Goal: Task Accomplishment & Management: Use online tool/utility

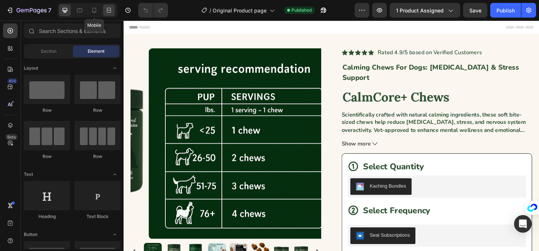
drag, startPoint x: 92, startPoint y: 11, endPoint x: 111, endPoint y: 15, distance: 18.9
click at [92, 11] on icon at bounding box center [94, 10] width 4 height 5
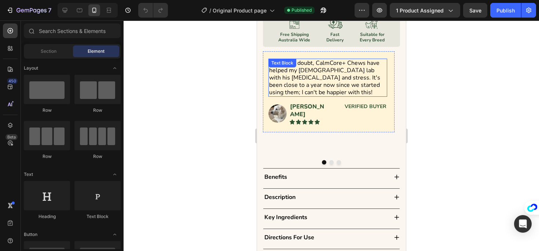
scroll to position [580, 0]
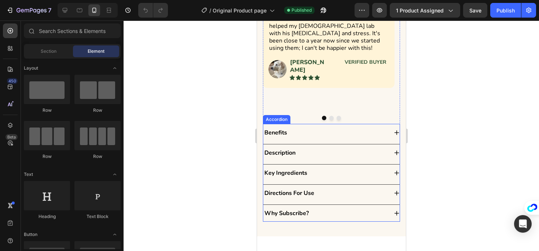
click at [321, 127] on div "Benefits" at bounding box center [325, 132] width 125 height 11
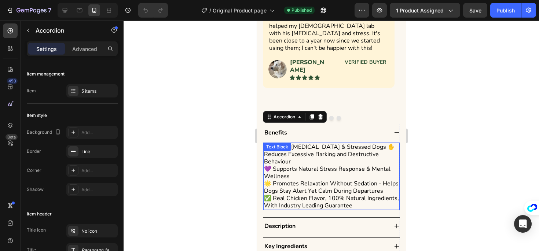
click at [308, 143] on div "🐶 Calms Separation Anxiety & Stressed Dogs ✋ Reduces Excessive Barking and Dest…" at bounding box center [331, 176] width 136 height 67
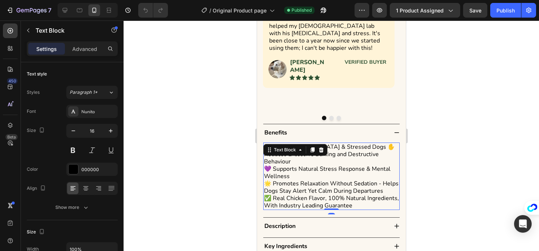
scroll to position [581, 0]
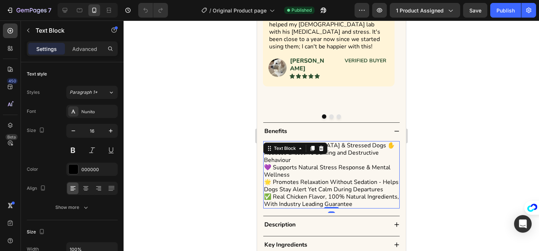
click at [274, 154] on p "🐶 Calms Separation Anxiety & Stressed Dogs ✋ Reduces Excessive Barking and Dest…" at bounding box center [331, 160] width 135 height 37
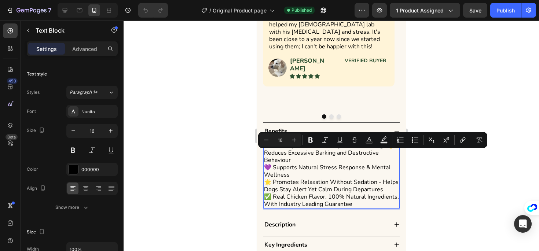
click at [324, 151] on p "🐶 Calms Separation Anxiety & Stressed Dogs ✋ Reduces Excessive Barking and Dest…" at bounding box center [331, 160] width 135 height 37
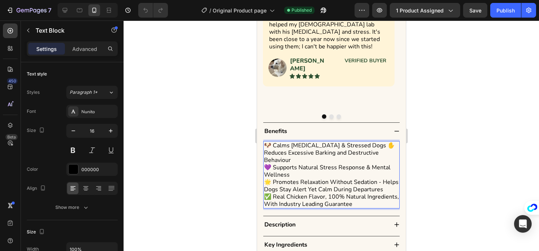
click at [384, 142] on p "🐶 Calms Separation Anxiety & Stressed Dogs ✋ Reduces Excessive Barking and Dest…" at bounding box center [331, 160] width 135 height 37
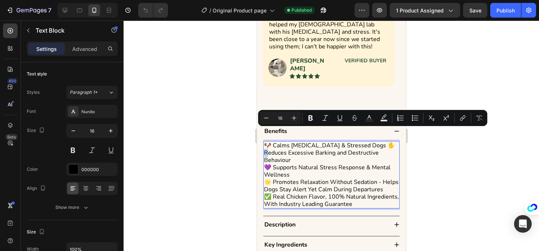
click at [384, 142] on p "🐶 Calms Separation Anxiety & Stressed Dogs ✋ Reduces Excessive Barking and Dest…" at bounding box center [331, 160] width 135 height 37
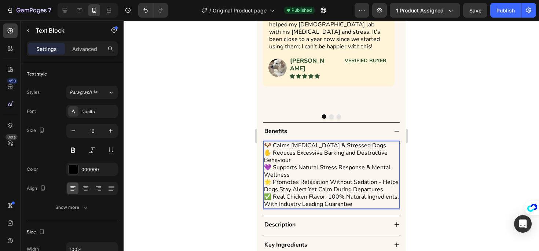
click at [269, 143] on p "🐶 Calms Separation Anxiety & Stressed Dogs ✋ Reduces Excessive Barking and Dest…" at bounding box center [331, 160] width 135 height 37
click at [265, 142] on p "🐶 Calms Separation Anxiety & Stressed Dogs ✋ Reduces Excessive Barking and Dest…" at bounding box center [331, 160] width 135 height 37
click at [274, 148] on p "🐶 Calms Separation Anxiety & Stressed Dogs ✋ Reduces Excessive Barking and Dest…" at bounding box center [331, 160] width 135 height 37
click at [271, 151] on p "🐶 Calms Separation Anxiety & Stressed Dogs ✋ Reduces Excessive Barking and Dest…" at bounding box center [331, 160] width 135 height 37
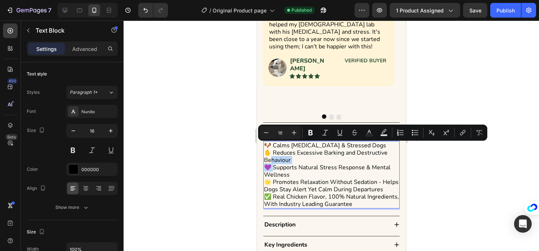
click at [291, 151] on p "🐶 Calms Separation Anxiety & Stressed Dogs ✋ Reduces Excessive Barking and Dest…" at bounding box center [331, 160] width 135 height 37
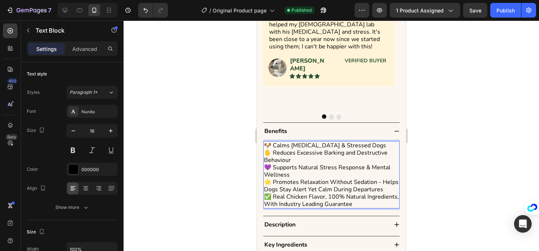
click at [273, 158] on p "🐶 Calms Separation Anxiety & Stressed Dogs ✋ Reduces Excessive Barking and Dest…" at bounding box center [331, 160] width 135 height 37
click at [270, 179] on p "🌟 Promotes Relaxation Without Sedation - Helps Dogs Stay Alert Yet Calm During …" at bounding box center [331, 186] width 135 height 15
click at [326, 142] on p "🐶 Calms Separation Anxiety & Stressed Dogs ✋ Reduces Excessive Barking and Dest…" at bounding box center [331, 160] width 135 height 37
drag, startPoint x: 326, startPoint y: 133, endPoint x: 312, endPoint y: 135, distance: 14.8
click at [326, 142] on p "🐶 Calms Separation Anxiety & Stressed Dogs ✋ Reduces Excessive Barking and Dest…" at bounding box center [331, 160] width 135 height 37
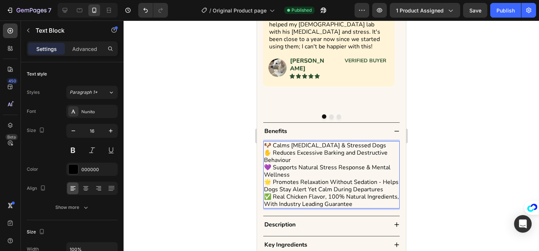
click at [305, 142] on p "🐶 Calms Separation Anxiety & Stressed Dogs ✋ Reduces Excessive Barking and Dest…" at bounding box center [331, 160] width 135 height 37
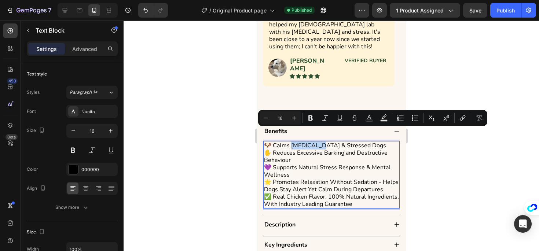
copy p "eparation"
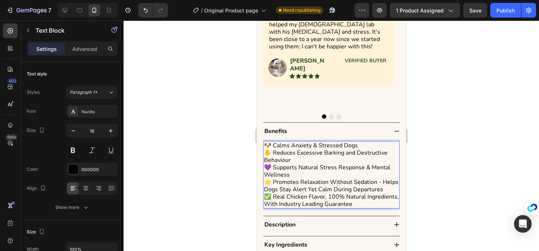
click at [266, 179] on p "🌟 Promotes Relaxation Without Sedation - Helps Dogs Stay Alert Yet Calm During …" at bounding box center [331, 186] width 135 height 15
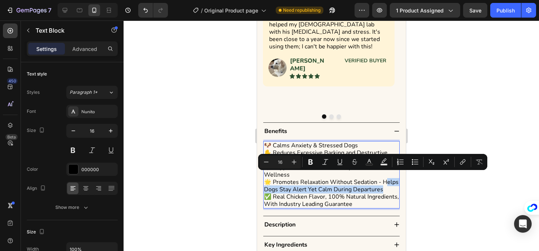
drag, startPoint x: 268, startPoint y: 175, endPoint x: 297, endPoint y: 187, distance: 31.9
click at [297, 187] on p "🌟 Promotes Relaxation Without Sedation - Helps Dogs Stay Alert Yet Calm During …" at bounding box center [331, 186] width 135 height 15
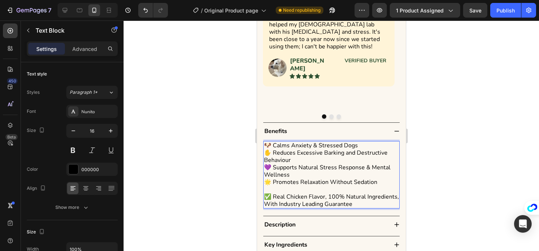
drag, startPoint x: 306, startPoint y: 168, endPoint x: 305, endPoint y: 162, distance: 5.9
click at [306, 179] on p "🌟 Promotes Relaxation Without Sedation" at bounding box center [331, 186] width 135 height 15
click at [305, 162] on p "🐶 Calms Anxiety & Stressed Dogs ✋ Reduces Excessive Barking and Destructive Beh…" at bounding box center [331, 160] width 135 height 37
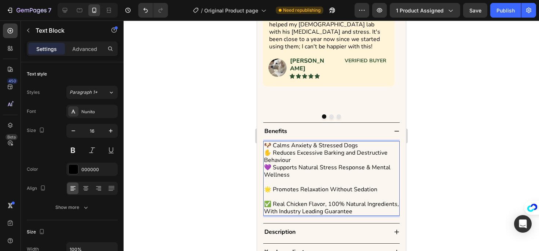
click at [316, 146] on p "🐶 Calms Anxiety & Stressed Dogs ✋ Reduces Excessive Barking and Destructive Beh…" at bounding box center [331, 164] width 135 height 44
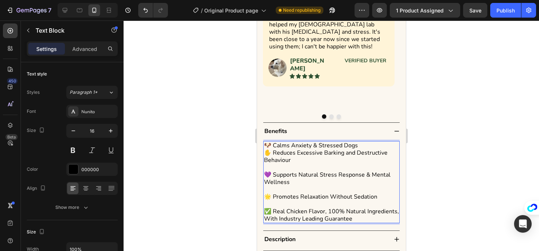
click at [349, 142] on p "🐶 Calms Anxiety & Stressed Dogs ✋ Reduces Excessive Barking and Destructive Beh…" at bounding box center [331, 167] width 135 height 51
click at [365, 142] on p "🐶 Calms Anxiety & Stressed Dogs ✋ Reduces Excessive Barking and Destructive Beh…" at bounding box center [331, 167] width 135 height 51
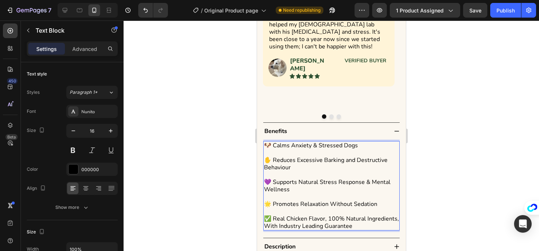
click at [264, 154] on p "🐶 Calms Anxiety & Stressed Dogs ⁠⁠⁠⁠⁠⁠⁠ ✋ Reduces Excessive Barking and Destruc…" at bounding box center [331, 171] width 135 height 59
click at [300, 144] on p "🐶 Calms Anxiety & Stressed Dogs ✋ Reduces Excessive Barking and Destructive Beh…" at bounding box center [331, 171] width 135 height 59
click at [290, 126] on div "Benefits" at bounding box center [331, 131] width 136 height 17
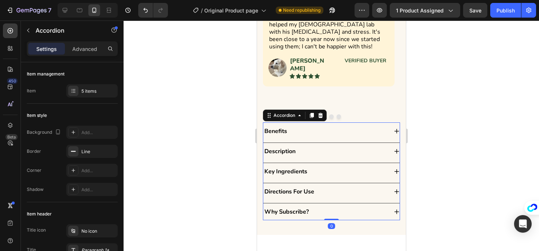
click at [320, 126] on div "Benefits" at bounding box center [325, 131] width 125 height 11
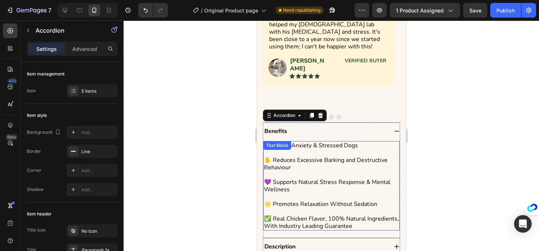
click at [297, 141] on div "🐶 Calms Anxiety & Stressed Dogs ✋ Reduces Excessive Barking and Destructive Beh…" at bounding box center [331, 185] width 136 height 89
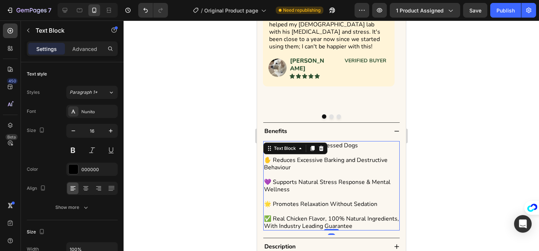
click at [290, 151] on p "🐶 Calms Anxiety & Stressed Dogs ✋ Reduces Excessive Barking and Destructive Beh…" at bounding box center [331, 171] width 135 height 59
click at [281, 168] on p "🐶 Calms Anxiety & Stressed Dogs ✋ Reduces Excessive Barking and Destructive Beh…" at bounding box center [331, 171] width 135 height 59
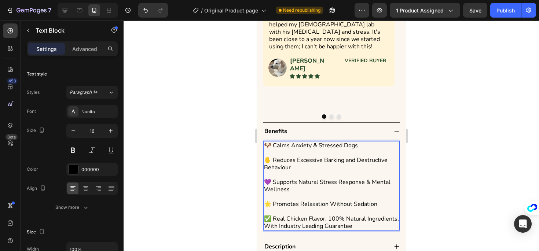
click at [279, 200] on p "🌟 Promotes Relaxation Without Sedation" at bounding box center [331, 207] width 135 height 15
click at [279, 215] on p "✅ Real Chicken Flavor, 100% Natural Ingredients, With Industry Leading Guarantee" at bounding box center [331, 222] width 135 height 15
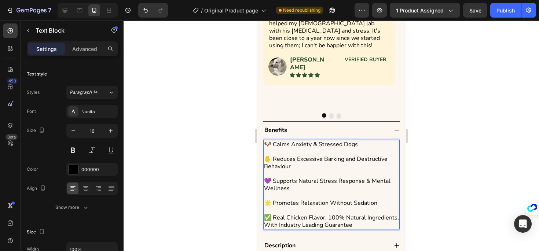
scroll to position [583, 0]
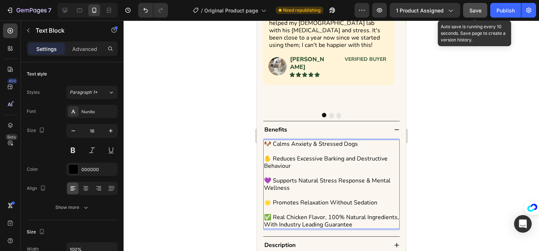
click at [473, 13] on span "Save" at bounding box center [475, 10] width 12 height 6
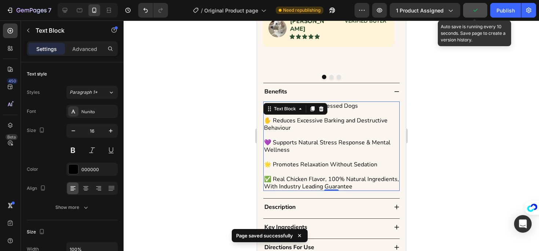
scroll to position [622, 0]
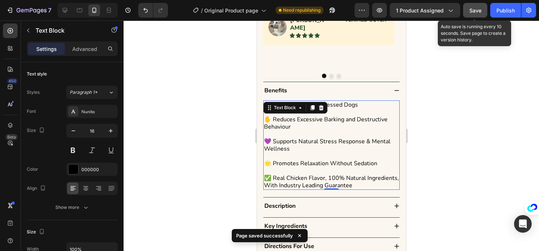
click at [376, 114] on p "🐶 Calms Anxiety & Stressed Dogs ✋ Reduces Excessive Barking and Destructive Beh…" at bounding box center [331, 130] width 135 height 59
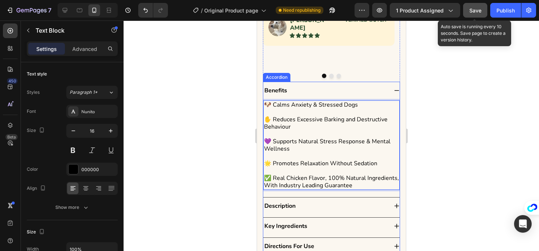
click at [393, 203] on icon at bounding box center [396, 206] width 6 height 6
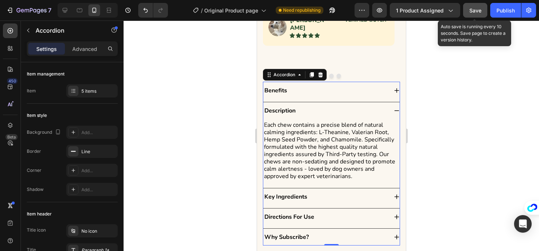
click at [393, 192] on div "Key Ingredients" at bounding box center [331, 196] width 136 height 17
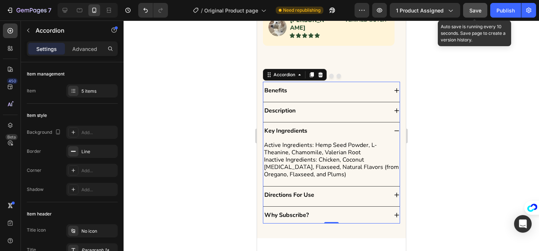
click at [389, 189] on div "Directions For Use" at bounding box center [331, 195] width 136 height 17
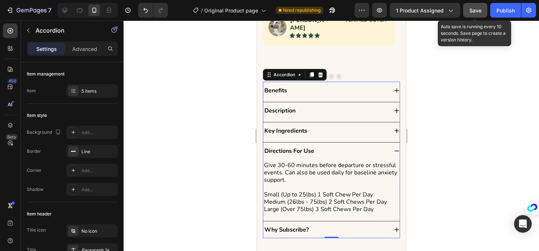
click at [390, 221] on div "Why Subscribe?" at bounding box center [331, 229] width 136 height 17
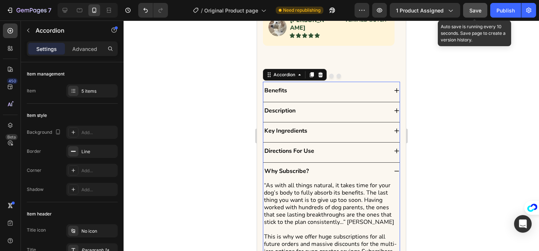
click at [372, 146] on div "Directions For Use" at bounding box center [325, 151] width 125 height 11
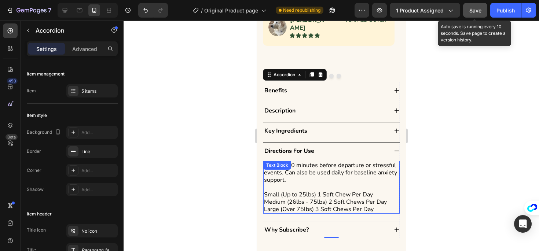
click at [344, 163] on p "Give 30-60 minutes before departure or stressful events. Can also be used daily…" at bounding box center [331, 173] width 135 height 22
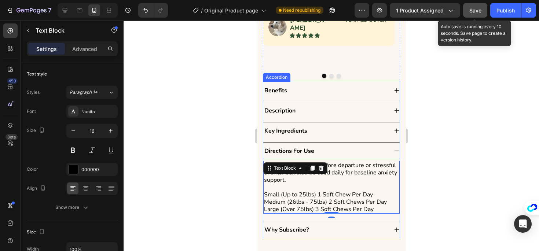
click at [393, 148] on icon at bounding box center [396, 151] width 6 height 6
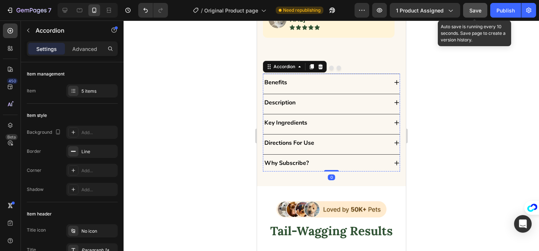
scroll to position [634, 0]
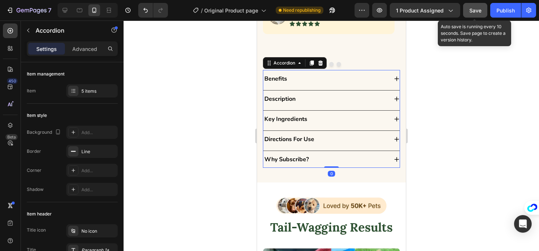
click at [382, 154] on div "Why Subscribe?" at bounding box center [331, 159] width 136 height 17
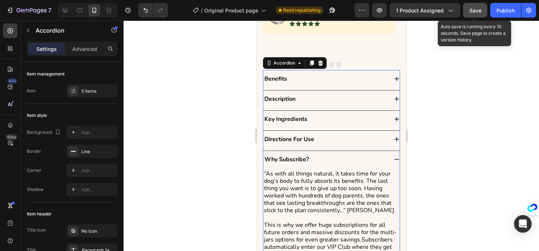
click at [386, 151] on div "Why Subscribe?" at bounding box center [331, 159] width 136 height 17
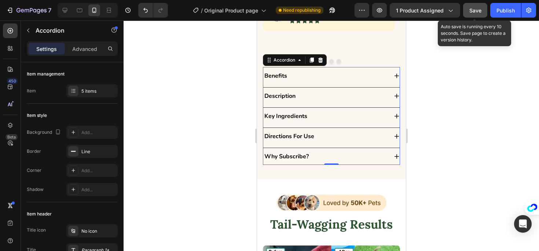
click at [384, 148] on div "Why Subscribe?" at bounding box center [331, 156] width 136 height 17
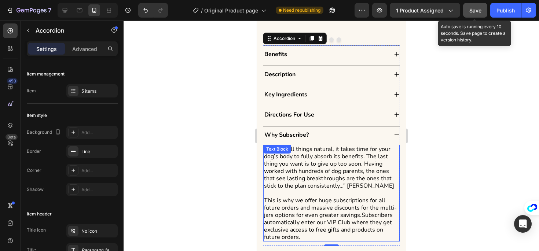
scroll to position [659, 0]
click at [378, 157] on p "“As with all things natural, it takes time for your dog’s body to fully absorb …" at bounding box center [331, 170] width 135 height 51
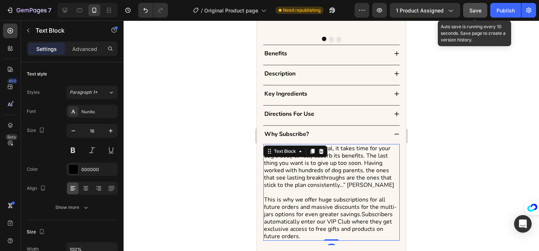
click at [369, 159] on p "“As with all things natural, it takes time for your dog’s body to fully absorb …" at bounding box center [331, 170] width 135 height 51
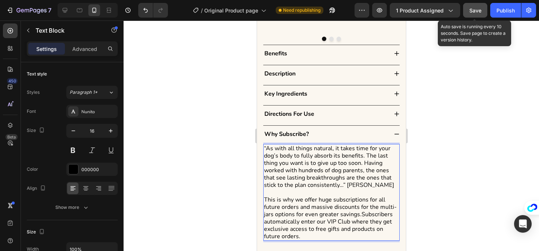
click at [363, 151] on p "“As with all things natural, it takes time for your dog’s body to fully absorb …" at bounding box center [331, 170] width 135 height 51
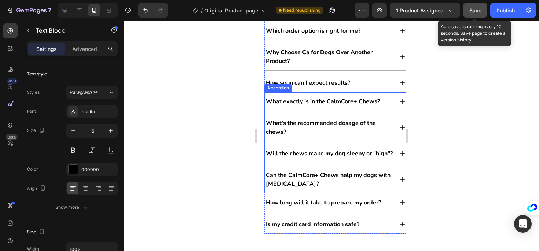
scroll to position [6012, 0]
click at [367, 57] on p "Why Choose Ca for Dogs Over Another Product?" at bounding box center [328, 57] width 127 height 18
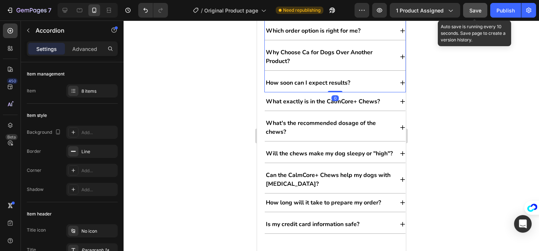
click at [384, 54] on p "Why Choose Ca for Dogs Over Another Product?" at bounding box center [328, 57] width 127 height 18
click at [389, 55] on div "Why Choose Ca for Dogs Over Another Product?" at bounding box center [334, 56] width 141 height 27
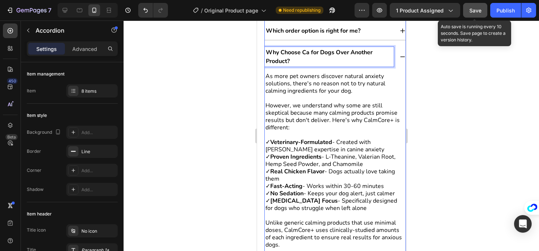
click at [308, 52] on p "Why Choose Ca for Dogs Over Another Product?" at bounding box center [328, 57] width 127 height 18
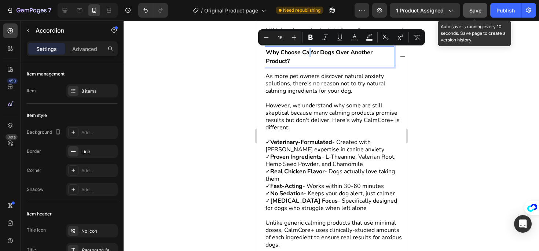
click at [308, 54] on p "Why Choose Ca for Dogs Over Another Product?" at bounding box center [328, 57] width 127 height 18
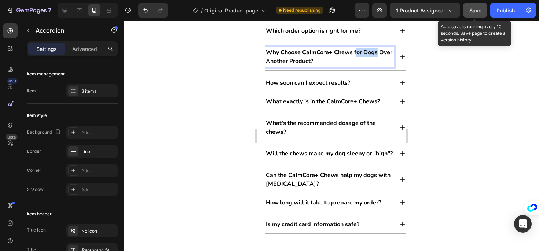
drag, startPoint x: 367, startPoint y: 52, endPoint x: 383, endPoint y: 53, distance: 16.2
click at [383, 53] on p "Why Choose CalmCore+ Chews for Dogs Over Another Product?" at bounding box center [328, 57] width 127 height 18
click at [481, 5] on button "Save" at bounding box center [475, 10] width 24 height 15
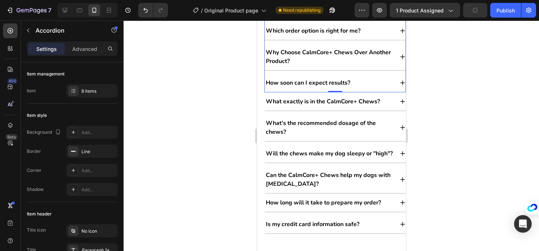
click at [399, 58] on icon at bounding box center [402, 57] width 6 height 6
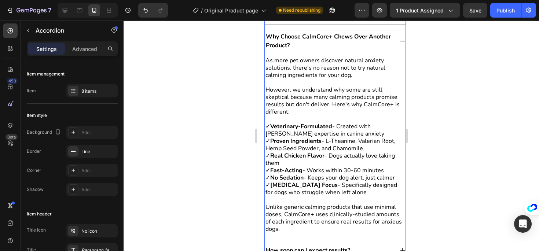
scroll to position [6028, 0]
click at [394, 49] on div "Why Choose CalmCore+ Chews Over Another Product?" at bounding box center [334, 40] width 141 height 27
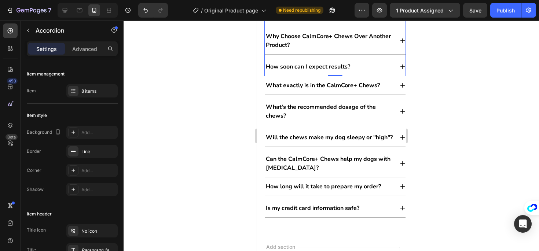
click at [394, 49] on div "Why Choose CalmCore+ Chews Over Another Product?" at bounding box center [334, 40] width 141 height 27
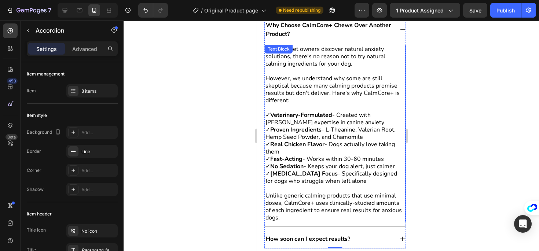
scroll to position [6037, 0]
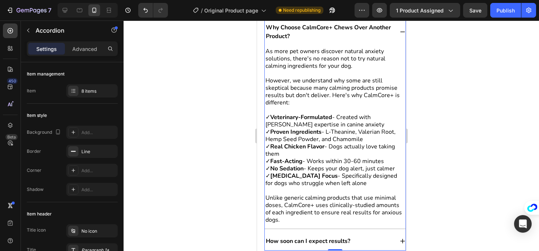
click at [392, 34] on div "Why Choose CalmCore+ Chews Over Another Product?" at bounding box center [334, 31] width 141 height 27
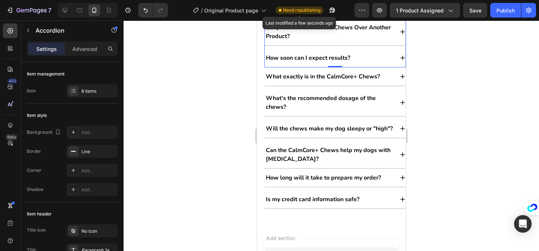
click at [311, 12] on span "Need republishing" at bounding box center [301, 10] width 37 height 7
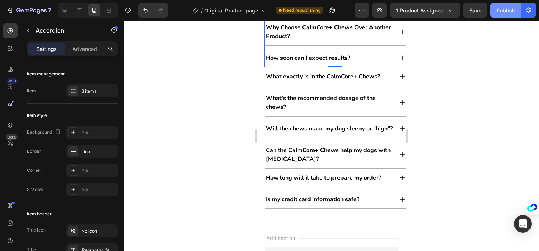
click at [497, 11] on div "Publish" at bounding box center [505, 11] width 18 height 8
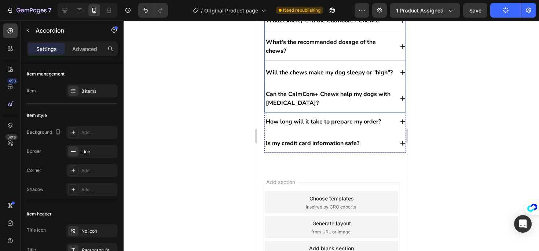
scroll to position [6092, 0]
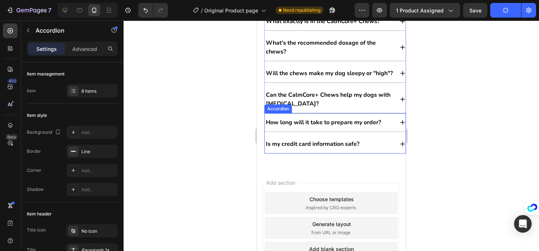
click at [389, 153] on div "Is my credit card information safe?" at bounding box center [334, 144] width 141 height 18
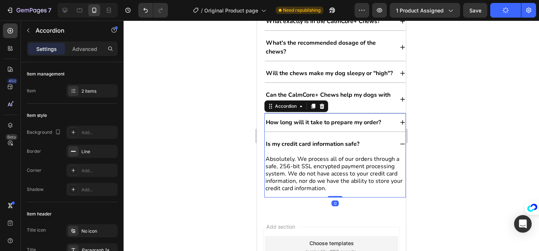
click at [393, 153] on div "Is my credit card information safe?" at bounding box center [334, 144] width 141 height 18
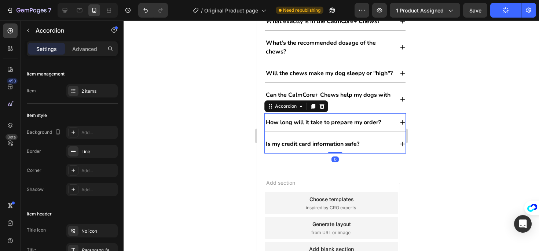
click at [393, 153] on div "Is my credit card information safe?" at bounding box center [334, 144] width 141 height 18
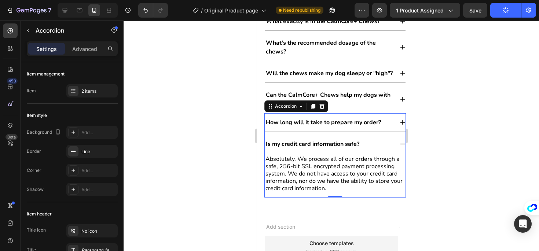
click at [392, 153] on div "Is my credit card information safe?" at bounding box center [334, 144] width 141 height 18
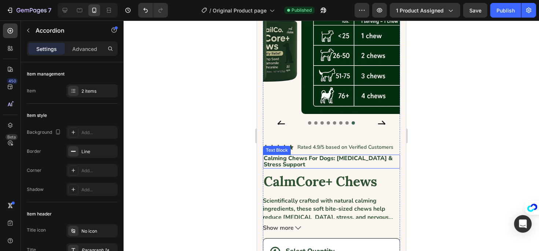
scroll to position [0, 0]
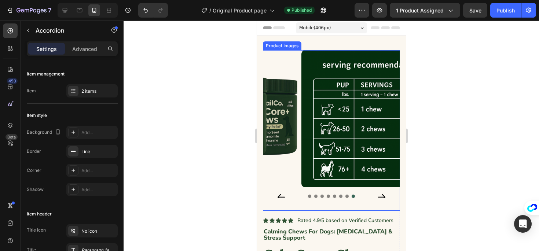
click at [377, 192] on icon "Carousel Next Arrow" at bounding box center [381, 197] width 10 height 10
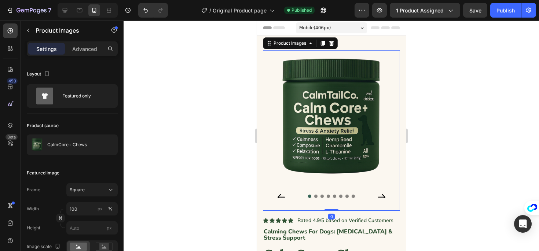
click at [376, 192] on icon "Carousel Next Arrow" at bounding box center [381, 197] width 10 height 10
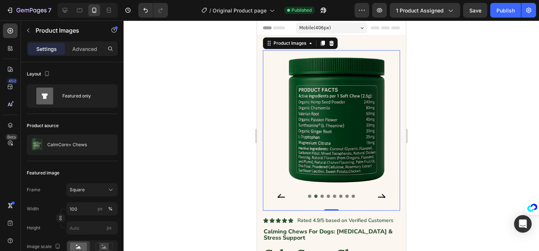
click at [376, 192] on icon "Carousel Next Arrow" at bounding box center [381, 197] width 10 height 10
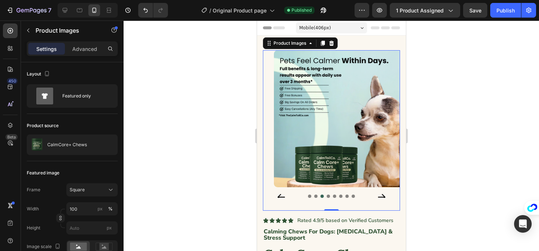
click at [378, 194] on icon "Carousel Next Arrow" at bounding box center [380, 197] width 7 height 6
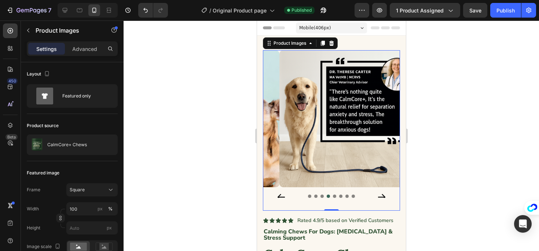
click at [376, 192] on icon "Carousel Next Arrow" at bounding box center [381, 197] width 10 height 10
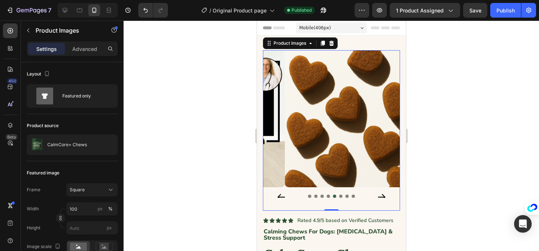
click at [376, 192] on icon "Carousel Next Arrow" at bounding box center [381, 197] width 10 height 10
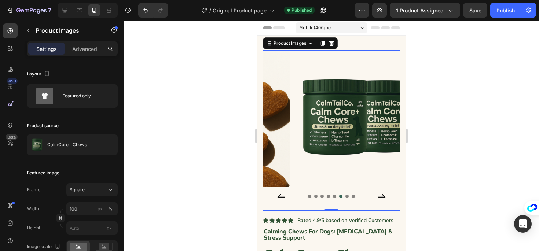
click at [376, 192] on icon "Carousel Next Arrow" at bounding box center [381, 197] width 10 height 10
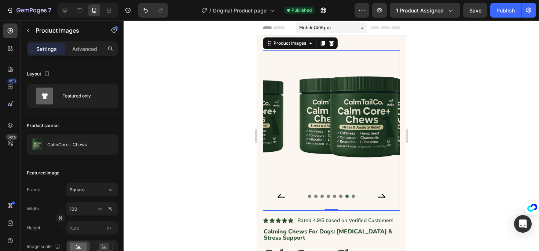
click at [376, 192] on icon "Carousel Next Arrow" at bounding box center [381, 197] width 10 height 10
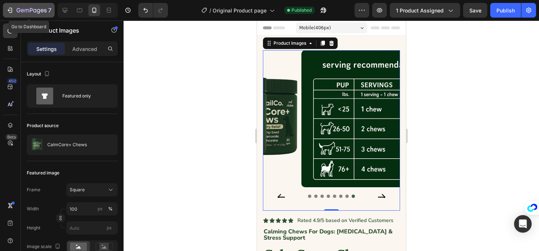
click at [10, 14] on icon "button" at bounding box center [9, 10] width 7 height 7
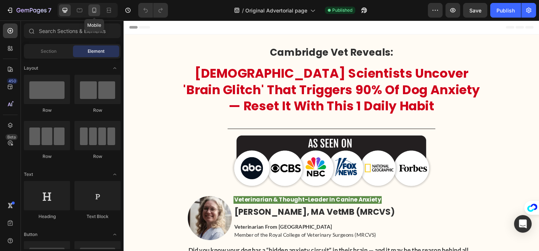
click at [90, 10] on div at bounding box center [94, 10] width 12 height 12
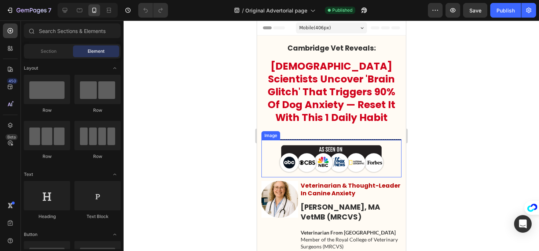
click at [324, 159] on img at bounding box center [331, 159] width 106 height 30
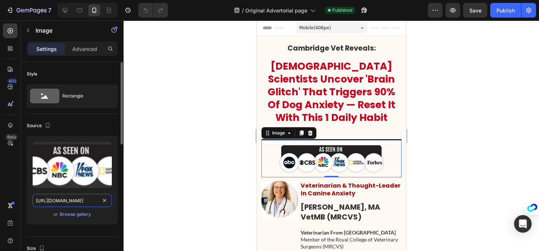
click at [76, 200] on input "https://cdn.shopify.com/s/files/1/0941/2830/8572/files/gempages_580495195036976…" at bounding box center [72, 200] width 79 height 13
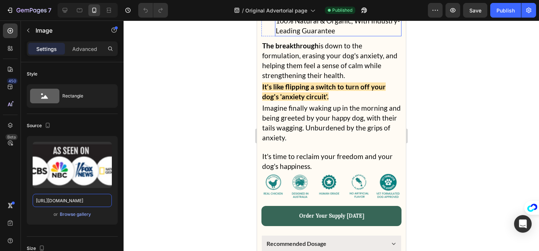
scroll to position [8296, 0]
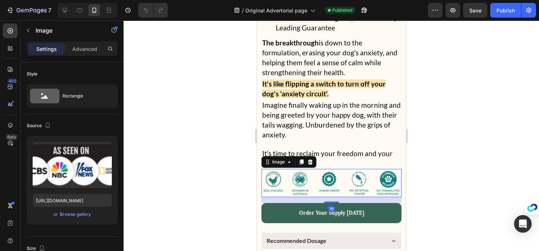
click at [307, 169] on img at bounding box center [331, 183] width 140 height 28
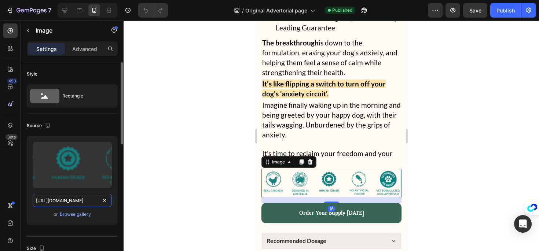
click at [81, 202] on input "https://cdn.shopify.com/s/files/1/0941/2830/8572/files/gempages_580495195036976…" at bounding box center [72, 200] width 79 height 13
click at [52, 200] on input "https://cdn.shopify.com/s/files/1/0941/2830/8572/files/gempages_580495195036976…" at bounding box center [72, 200] width 79 height 13
drag, startPoint x: 34, startPoint y: 201, endPoint x: 196, endPoint y: 202, distance: 161.6
click at [194, 0] on div "7 Version history / Original Advertorial page Published Preview Save Publish 45…" at bounding box center [269, 0] width 539 height 0
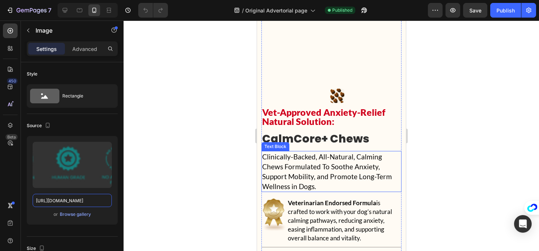
scroll to position [7882, 0]
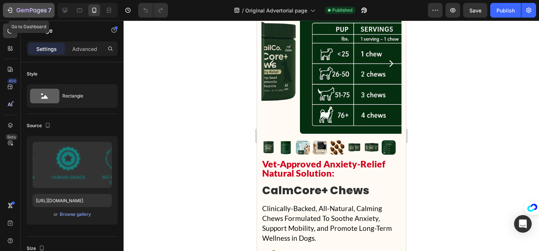
click at [8, 5] on button "7" at bounding box center [29, 10] width 52 height 15
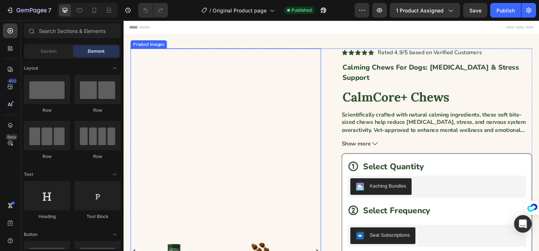
scroll to position [64, 0]
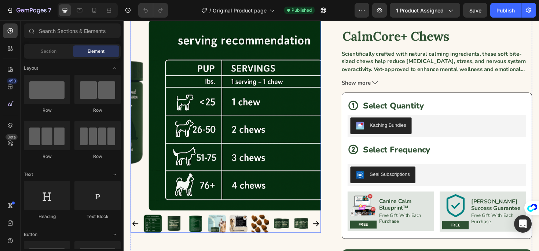
click at [181, 227] on img at bounding box center [177, 236] width 19 height 19
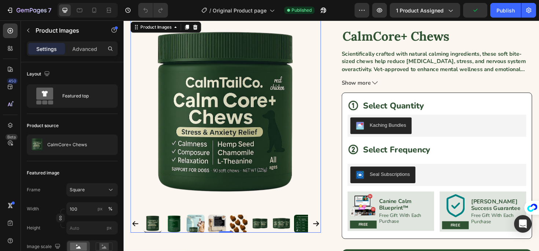
click at [185, 227] on img at bounding box center [177, 236] width 19 height 19
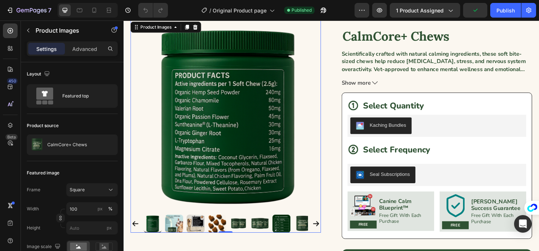
click at [194, 229] on img at bounding box center [199, 236] width 19 height 19
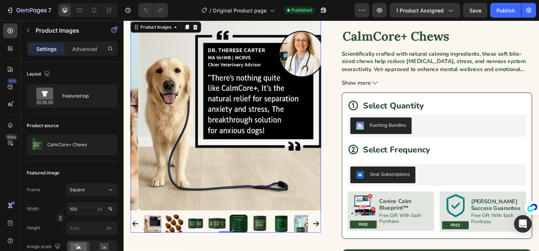
click at [242, 235] on img at bounding box center [245, 236] width 19 height 19
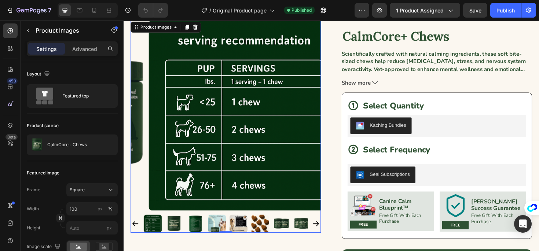
click at [221, 233] on img at bounding box center [222, 236] width 19 height 19
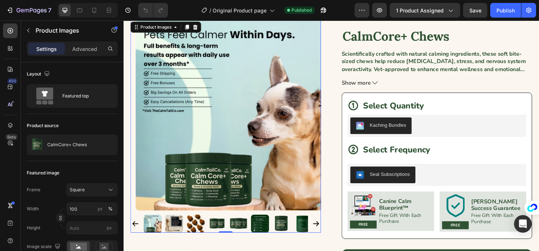
click at [236, 230] on img at bounding box center [245, 236] width 19 height 19
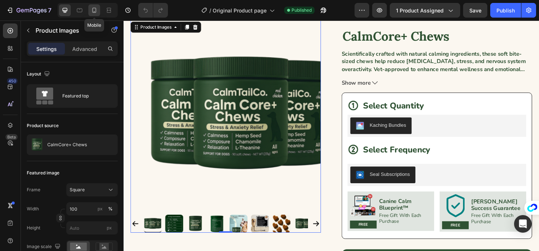
click at [92, 10] on icon at bounding box center [94, 10] width 7 height 7
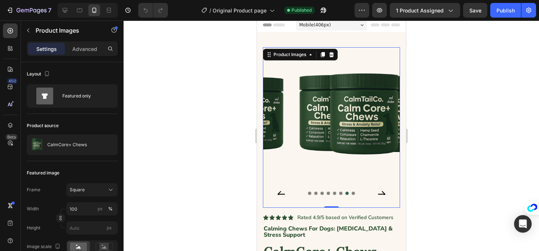
scroll to position [3, 0]
click at [279, 191] on div "Product Images 0" at bounding box center [330, 128] width 137 height 161
click at [279, 191] on icon "Carousel Back Arrow" at bounding box center [280, 194] width 7 height 6
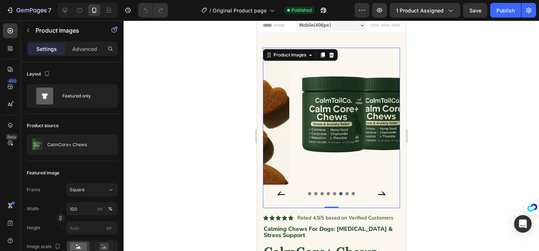
click at [279, 190] on icon "Carousel Back Arrow" at bounding box center [281, 195] width 10 height 10
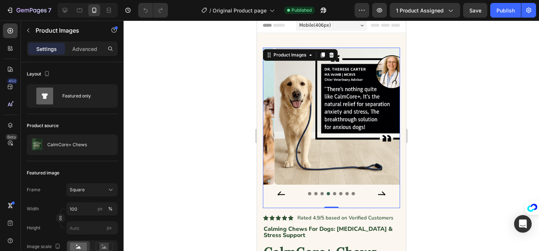
click at [279, 190] on icon "Carousel Back Arrow" at bounding box center [281, 195] width 10 height 10
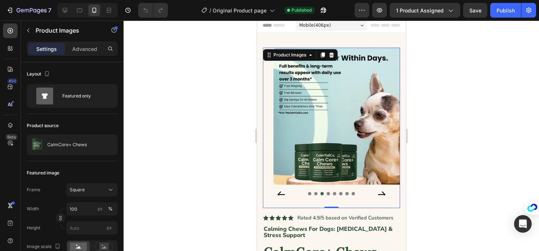
click at [279, 190] on icon "Carousel Back Arrow" at bounding box center [281, 195] width 10 height 10
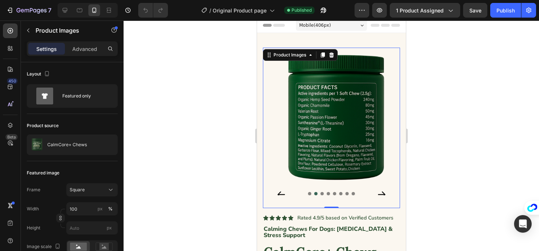
click at [279, 190] on icon "Carousel Back Arrow" at bounding box center [281, 195] width 10 height 10
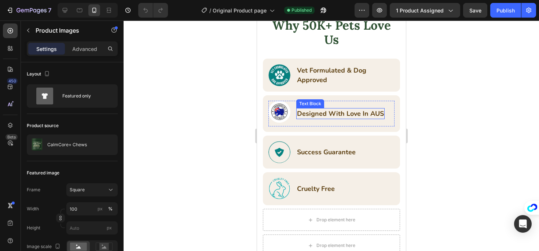
scroll to position [1425, 0]
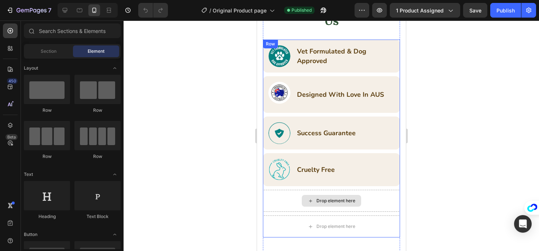
click at [330, 198] on div "Drop element here" at bounding box center [335, 201] width 39 height 6
click at [293, 192] on div "Drop element here" at bounding box center [330, 201] width 137 height 22
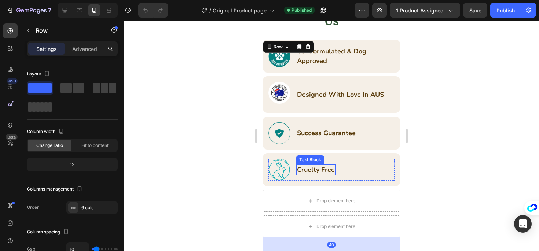
click at [313, 168] on div "Cruelty Free Text Block" at bounding box center [315, 169] width 39 height 11
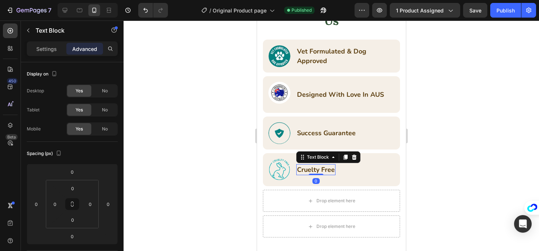
click at [372, 173] on div "Image Cruelty Free Text Block 0 Row" at bounding box center [331, 170] width 126 height 22
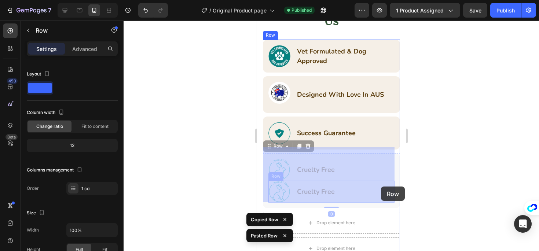
drag, startPoint x: 391, startPoint y: 184, endPoint x: 382, endPoint y: 186, distance: 9.6
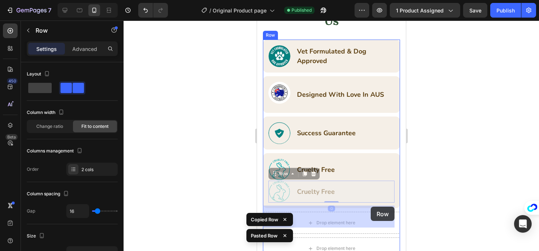
drag, startPoint x: 386, startPoint y: 184, endPoint x: 369, endPoint y: 208, distance: 28.5
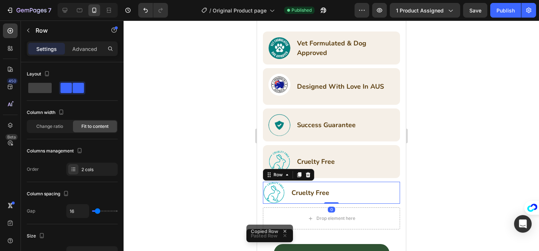
scroll to position [1433, 0]
click at [365, 185] on div "Image Cruelty Free Text Block Row 0" at bounding box center [330, 192] width 137 height 22
click at [389, 181] on div "Image Cruelty Free Text Block Row 0" at bounding box center [330, 192] width 137 height 22
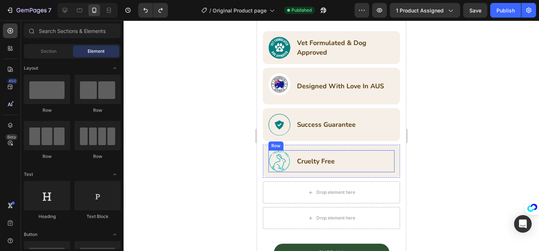
click at [384, 155] on div "Image Cruelty Free Text Block Row" at bounding box center [331, 161] width 126 height 22
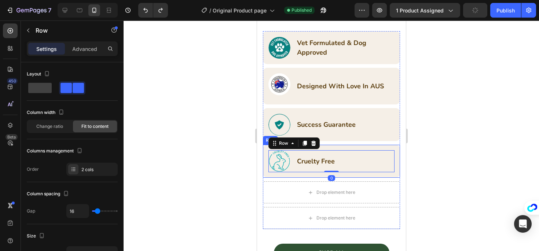
click at [389, 145] on div "Image Cruelty Free Text Block Row 0 Row" at bounding box center [330, 161] width 137 height 33
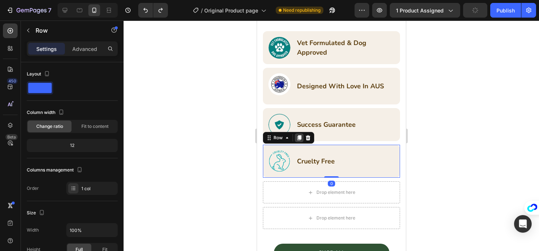
click at [297, 135] on icon at bounding box center [299, 138] width 6 height 6
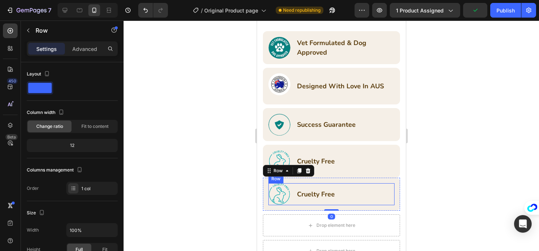
click at [284, 186] on img at bounding box center [279, 194] width 22 height 22
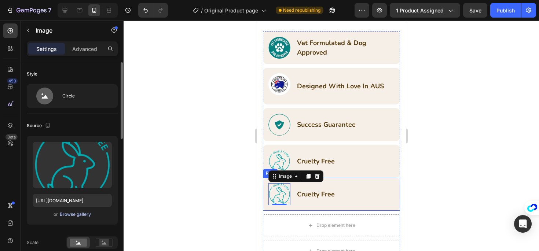
click at [76, 214] on div "Browse gallery" at bounding box center [75, 214] width 31 height 7
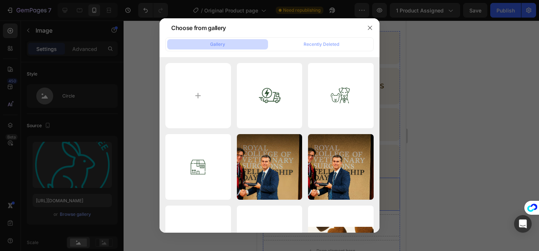
type input "C:\fakepath\generation-7f006a11-4810-4294-b5db-f94cccdd3fad-Photoroom.png"
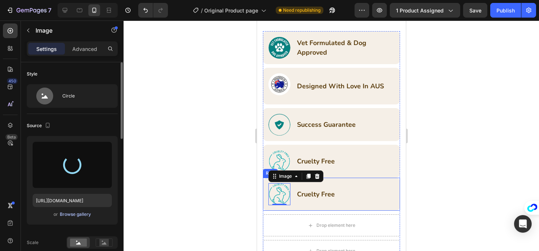
click at [70, 214] on div "Browse gallery" at bounding box center [75, 214] width 31 height 7
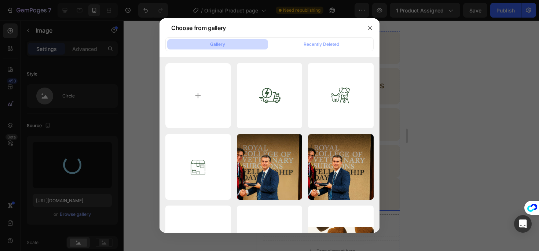
type input "C:\fakepath\generation-7f006a11-4810-4294-b5db-f94cccdd3fad.png"
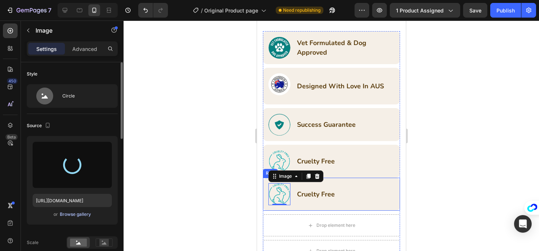
click at [83, 214] on div "Browse gallery" at bounding box center [75, 214] width 31 height 7
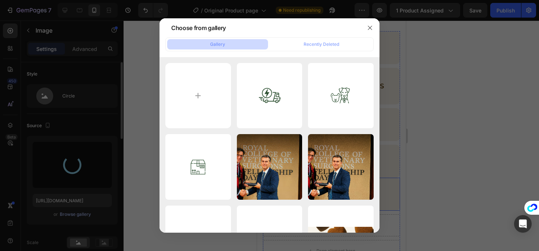
type input "https://cdn.shopify.com/s/files/1/0941/2830/8572/files/gempages_580495195036976…"
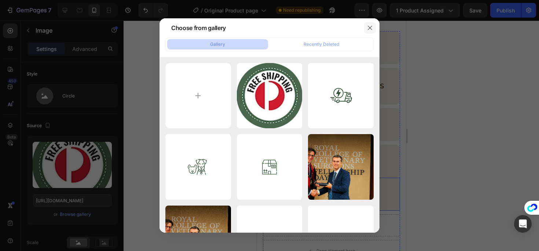
click at [368, 25] on icon "button" at bounding box center [370, 28] width 6 height 6
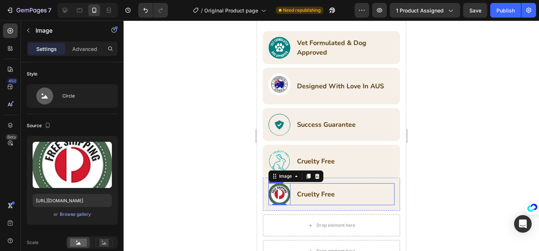
click at [349, 183] on div "Image 0 Cruelty Free Text Block Row" at bounding box center [331, 194] width 126 height 22
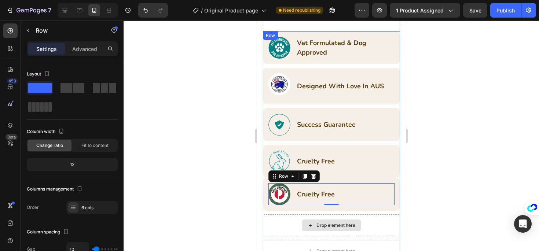
click at [281, 207] on div "Image Vet Formulated & Dog Approved Text Block Row Row Image Designed With Love…" at bounding box center [330, 146] width 137 height 231
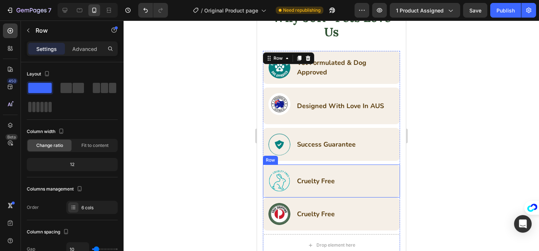
scroll to position [1413, 0]
click at [378, 198] on div "Image Cruelty Free Text Block Row Row" at bounding box center [330, 214] width 137 height 33
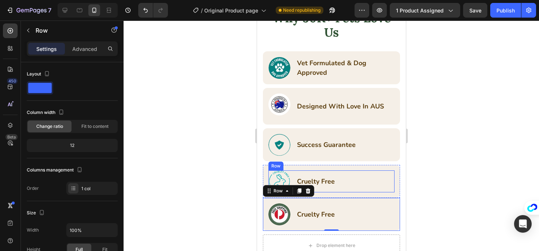
click at [352, 172] on div "Image Cruelty Free Text Block Row" at bounding box center [331, 181] width 126 height 22
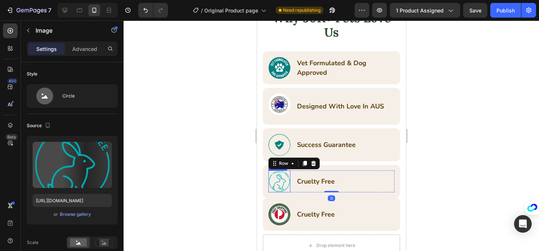
click at [286, 178] on img at bounding box center [279, 181] width 22 height 22
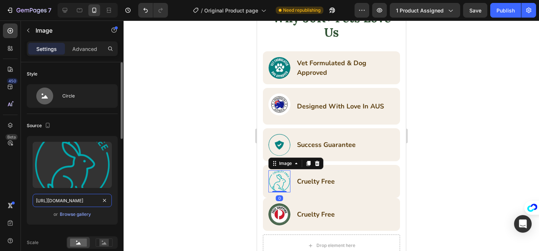
click at [56, 197] on input "https://cdn.shopify.com/s/files/1/0941/2830/8572/files/gempages_580495195036976…" at bounding box center [72, 200] width 79 height 13
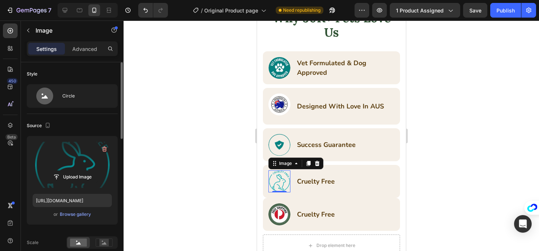
click at [88, 160] on label at bounding box center [72, 165] width 79 height 46
click at [88, 171] on input "file" at bounding box center [72, 177] width 51 height 12
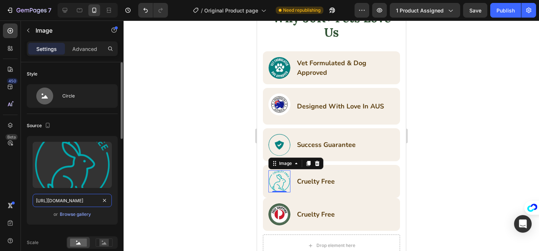
click at [58, 196] on input "https://cdn.shopify.com/s/files/1/0941/2830/8572/files/gempages_580495195036976…" at bounding box center [72, 200] width 79 height 13
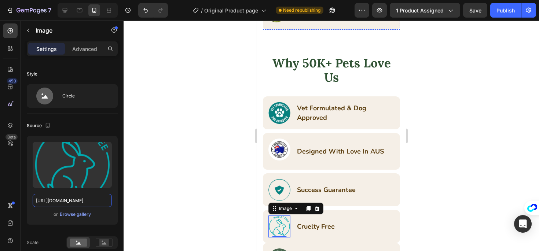
scroll to position [1371, 0]
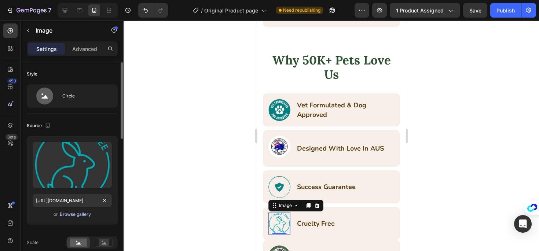
click at [84, 215] on div "Browse gallery" at bounding box center [75, 214] width 31 height 7
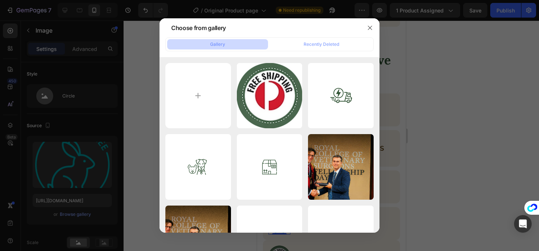
type input "C:\fakepath\Projekt bez nazwy (5).png"
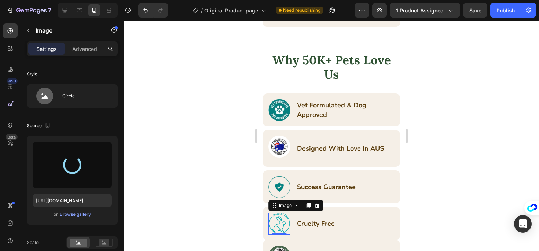
type input "https://cdn.shopify.com/s/files/1/0941/2830/8572/files/gempages_580495195036976…"
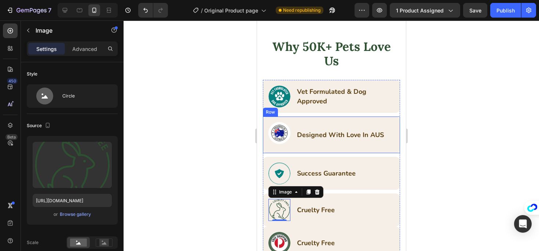
scroll to position [1385, 0]
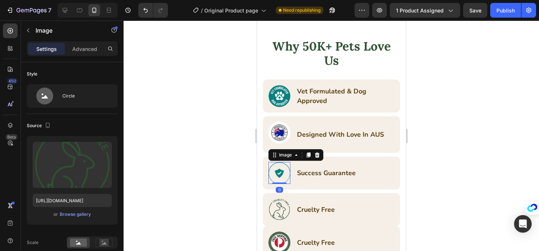
click at [282, 167] on img at bounding box center [279, 173] width 22 height 22
click at [62, 201] on input "https://cdn.shopify.com/s/files/1/0941/2830/8572/files/gempages_580495195036976…" at bounding box center [72, 200] width 79 height 13
click at [284, 129] on img at bounding box center [279, 133] width 22 height 22
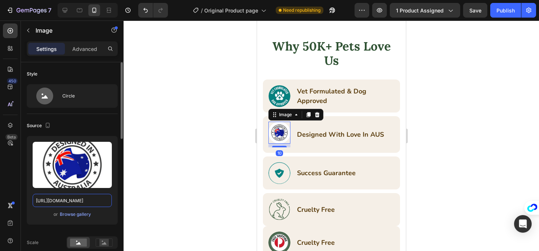
click at [52, 200] on input "https://cdn.shopify.com/s/files/1/0941/2830/8572/files/gempages_580495195036976…" at bounding box center [72, 200] width 79 height 13
click at [285, 162] on img at bounding box center [279, 173] width 22 height 22
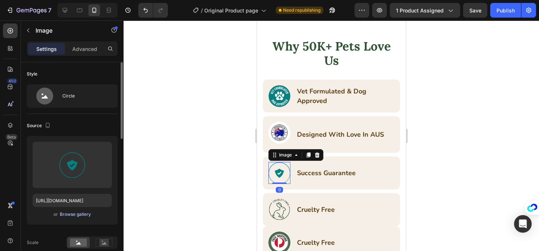
click at [73, 217] on div "Browse gallery" at bounding box center [75, 214] width 31 height 7
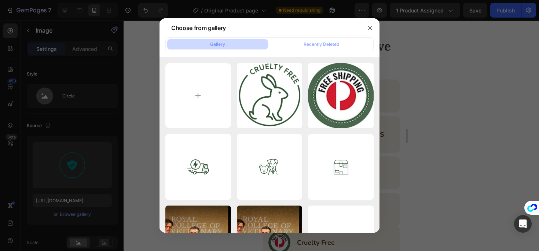
type input "C:\fakepath\Projekt bez nazwy (6).png"
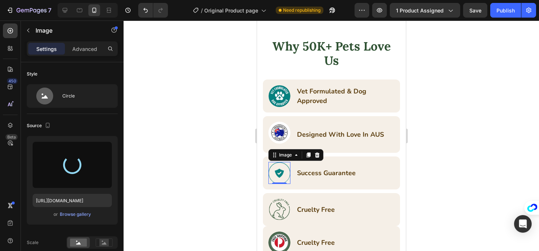
type input "https://cdn.shopify.com/s/files/1/0941/2830/8572/files/gempages_580495195036976…"
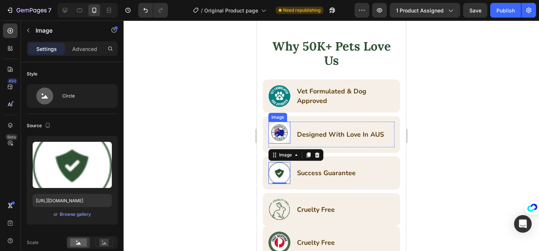
click at [282, 133] on img at bounding box center [279, 133] width 22 height 22
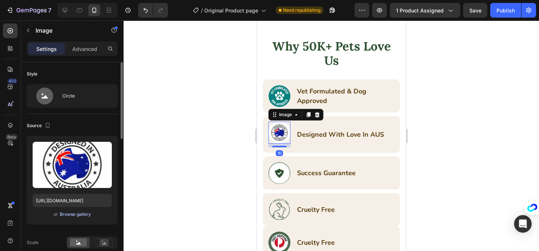
click at [72, 216] on div "Browse gallery" at bounding box center [75, 214] width 31 height 7
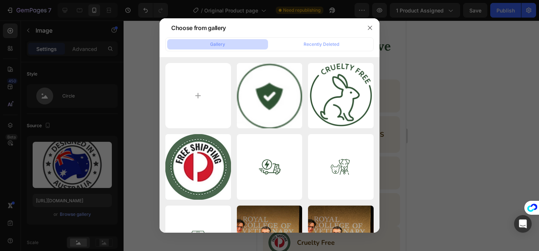
type input "C:\fakepath\Projekt bez nazwy (8)-Photoroom.png"
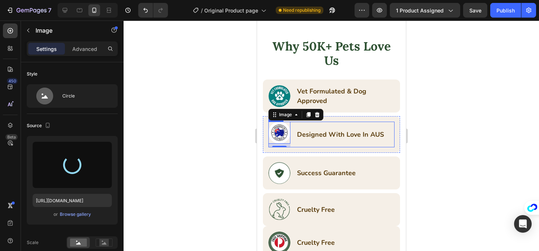
type input "https://cdn.shopify.com/s/files/1/0941/2830/8572/files/gempages_580495195036976…"
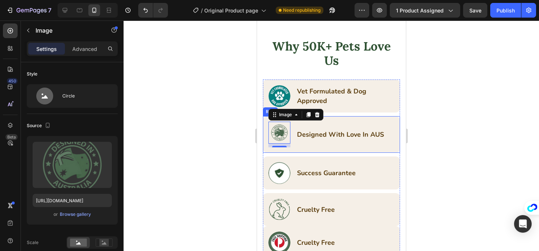
click at [358, 141] on div "Image 10 Designed With Love In AUS Text Block Row Row" at bounding box center [330, 134] width 137 height 37
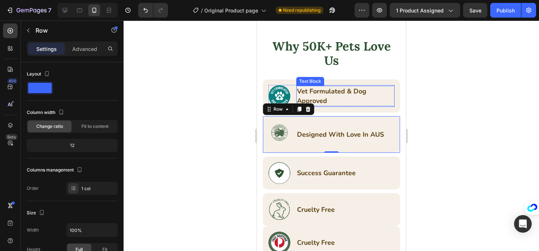
click at [353, 99] on div "Vet Formulated & Dog Approved" at bounding box center [345, 96] width 98 height 21
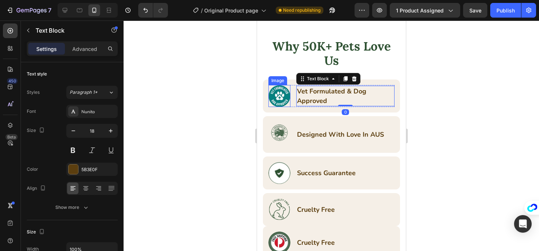
click at [284, 87] on img at bounding box center [279, 96] width 22 height 22
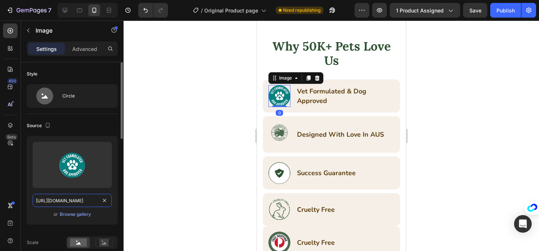
click at [63, 200] on input "https://cdn.shopify.com/s/files/1/0941/2830/8572/files/gempages_580495195036976…" at bounding box center [72, 200] width 79 height 13
click at [88, 213] on div "Browse gallery" at bounding box center [75, 214] width 31 height 7
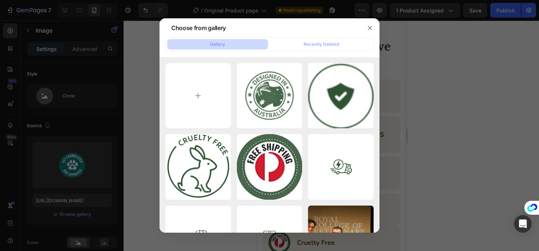
type input "C:\fakepath\Projekt bez nazwy (9).png"
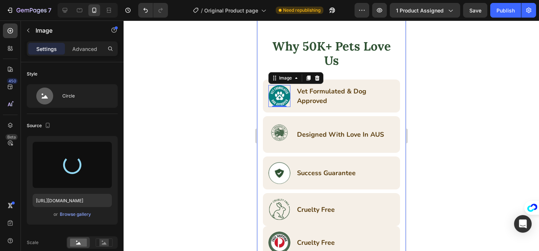
scroll to position [1386, 0]
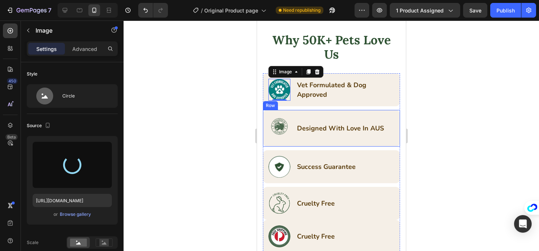
type input "https://cdn.shopify.com/s/files/1/0941/2830/8572/files/gempages_580495195036976…"
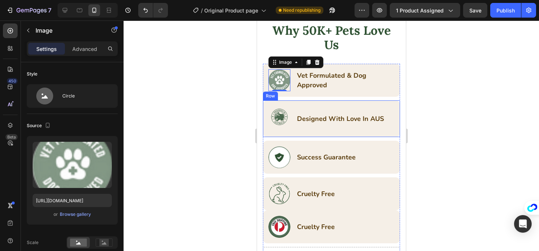
scroll to position [1401, 0]
click at [390, 120] on div "Image Designed With Love In AUS Text Block Row Row" at bounding box center [330, 118] width 137 height 37
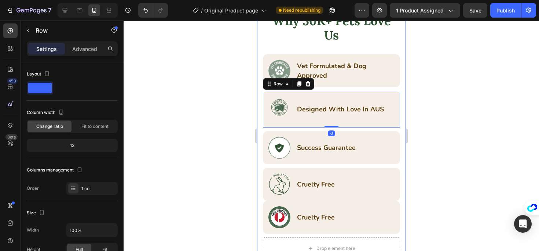
scroll to position [1418, 0]
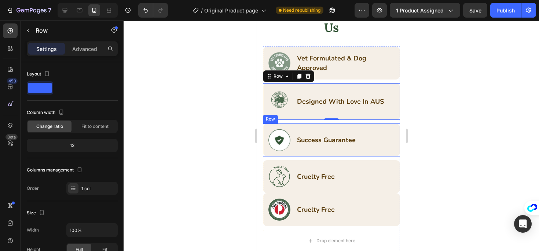
click at [388, 147] on div "Image Success Guarantee Text Block Row Row" at bounding box center [330, 140] width 137 height 33
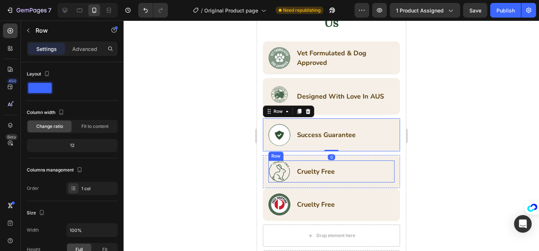
scroll to position [1430, 0]
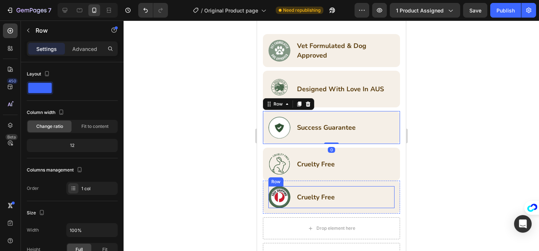
click at [380, 187] on div "Image Cruelty Free Text Block Row" at bounding box center [331, 197] width 126 height 22
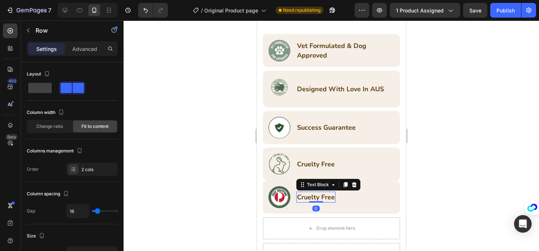
click at [330, 192] on p "Cruelty Free" at bounding box center [316, 197] width 38 height 10
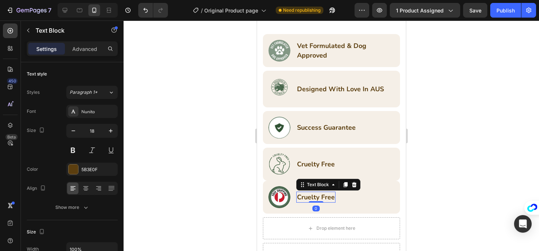
click at [330, 192] on p "Cruelty Free" at bounding box center [316, 197] width 38 height 10
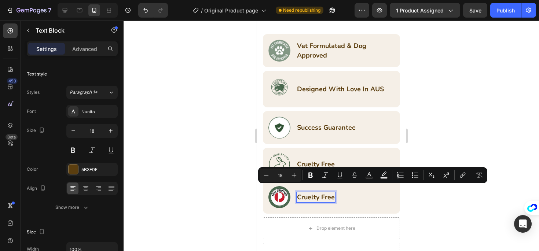
click at [310, 192] on p "Cruelty Free" at bounding box center [316, 197] width 38 height 10
drag, startPoint x: 296, startPoint y: 191, endPoint x: 335, endPoint y: 192, distance: 39.2
click at [335, 192] on div "Image Cruelty Free Text Block 0 Row" at bounding box center [331, 197] width 126 height 22
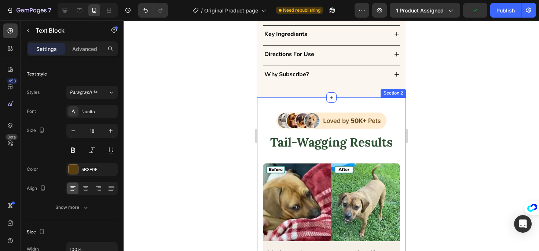
type input "16"
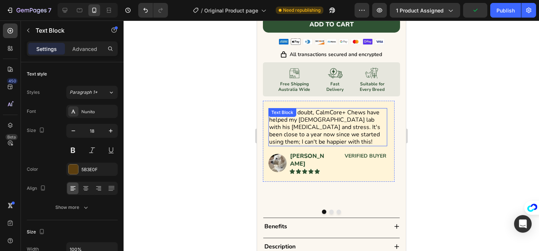
scroll to position [483, 0]
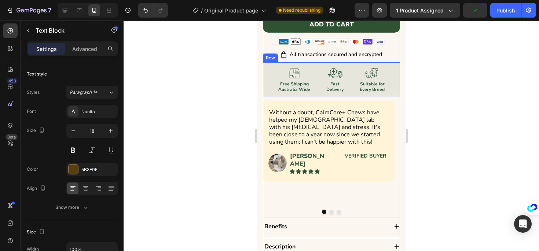
click at [302, 88] on p "Free Shipping Australia Wide" at bounding box center [294, 86] width 32 height 11
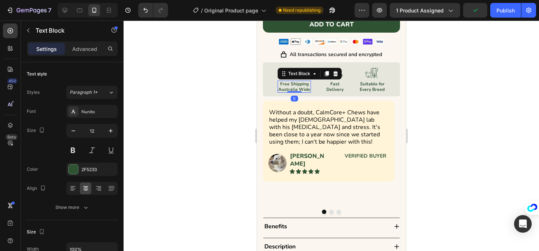
click at [302, 88] on p "Free Shipping Australia Wide" at bounding box center [294, 86] width 32 height 11
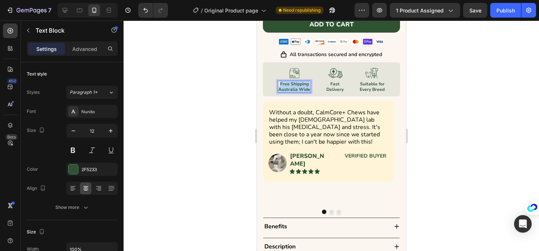
copy p "Free Shipping Australia Wide"
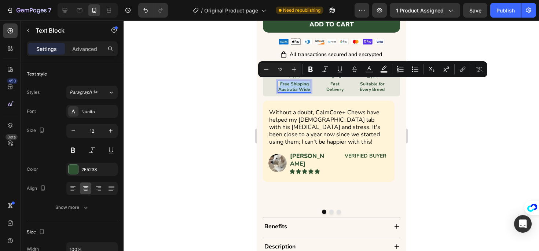
drag, startPoint x: 306, startPoint y: 88, endPoint x: 276, endPoint y: 82, distance: 30.8
click at [278, 82] on p "Free Shipping Australia Wide" at bounding box center [294, 86] width 32 height 11
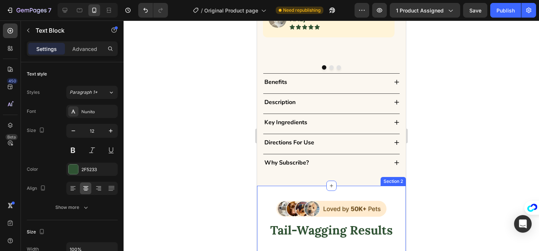
type input "16"
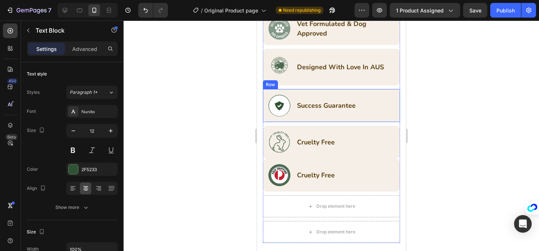
scroll to position [1461, 0]
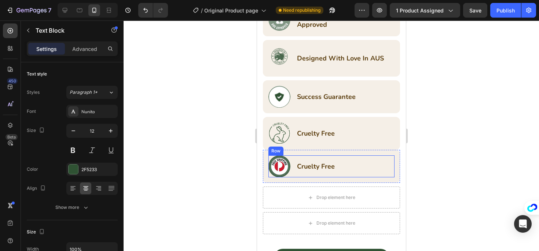
click at [311, 162] on p "Cruelty Free" at bounding box center [316, 167] width 38 height 10
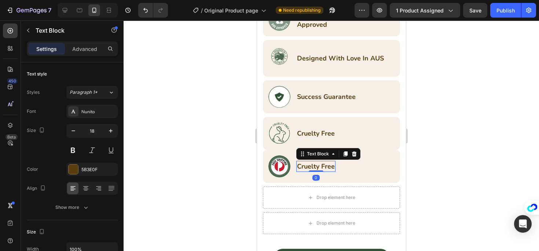
click at [298, 162] on p "Cruelty Free" at bounding box center [316, 167] width 38 height 10
drag, startPoint x: 297, startPoint y: 159, endPoint x: 335, endPoint y: 159, distance: 37.4
click at [334, 162] on p "Cruelty Free" at bounding box center [316, 167] width 38 height 10
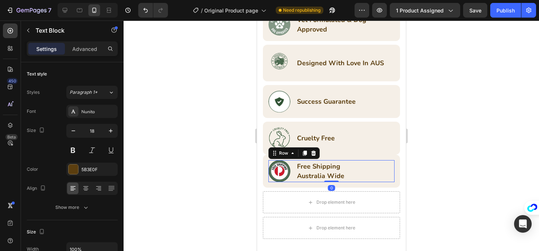
click at [359, 168] on div "Image Free Shipping Australia Wide Text Block Row 0" at bounding box center [331, 171] width 126 height 22
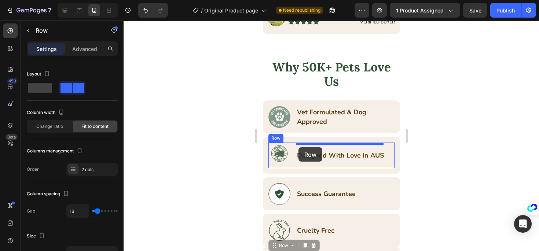
scroll to position [1364, 0]
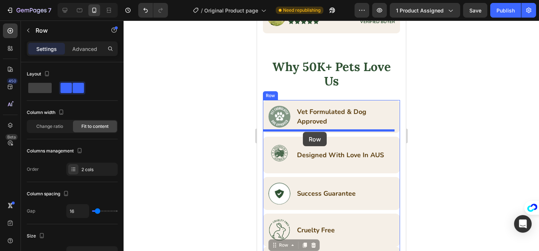
drag, startPoint x: 271, startPoint y: 146, endPoint x: 302, endPoint y: 132, distance: 34.6
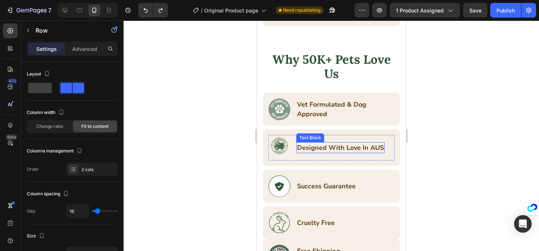
scroll to position [1482, 0]
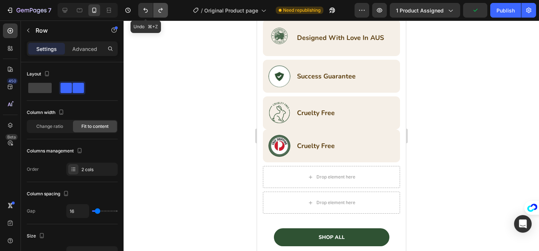
click at [160, 10] on icon "Undo/Redo" at bounding box center [160, 10] width 7 height 7
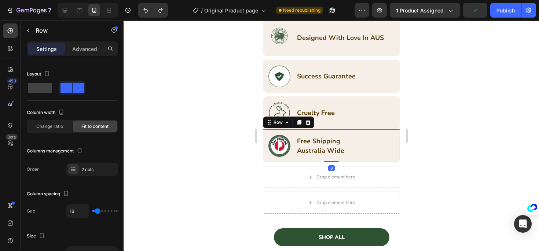
click at [380, 129] on div "Image Free Shipping Australia Wide Text Block Row Row 0" at bounding box center [330, 145] width 137 height 33
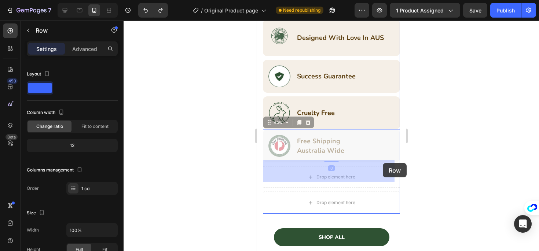
drag, startPoint x: 390, startPoint y: 126, endPoint x: 382, endPoint y: 163, distance: 38.1
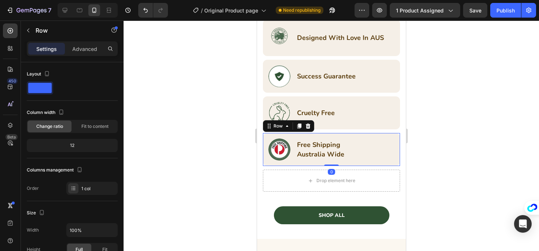
click at [383, 122] on div "Image Cruelty Free Text Block Row Row" at bounding box center [330, 112] width 137 height 33
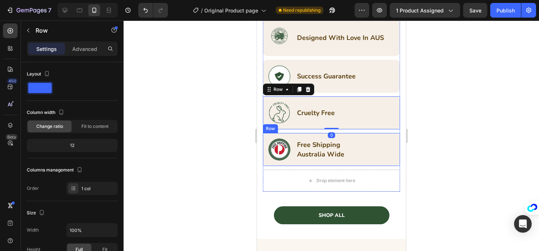
click at [389, 133] on div "Image Free Shipping Australia Wide Text Block Row Row" at bounding box center [330, 149] width 137 height 33
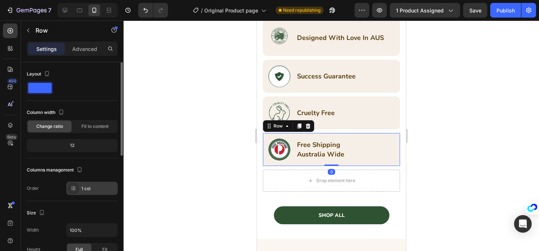
click at [92, 186] on div "1 col" at bounding box center [98, 188] width 34 height 7
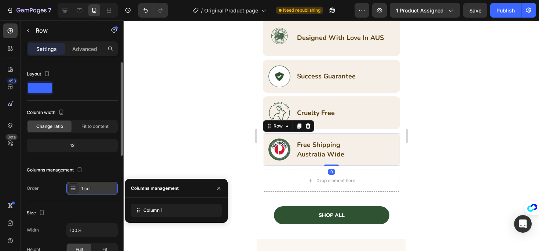
click at [92, 187] on div "1 col" at bounding box center [98, 188] width 34 height 7
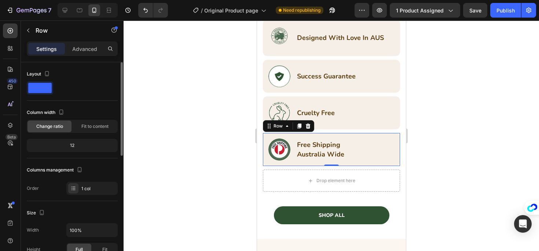
scroll to position [1, 0]
click at [92, 138] on div "12" at bounding box center [72, 143] width 91 height 13
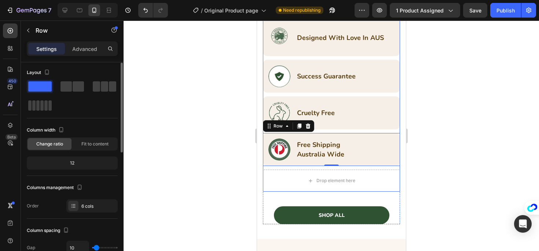
click at [263, 53] on div "Image Vet Formulated & Dog Approved Text Block Row Row Image Designed With Love…" at bounding box center [330, 87] width 137 height 209
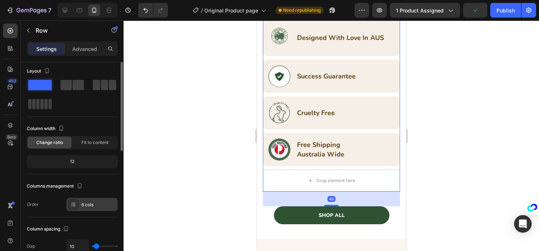
scroll to position [6, 0]
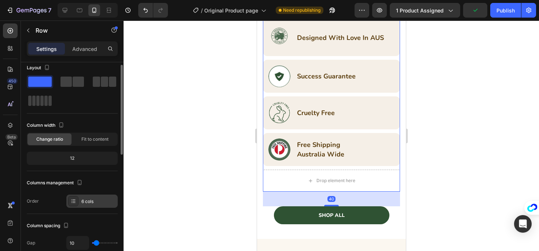
click at [100, 205] on div "6 cols" at bounding box center [91, 201] width 51 height 13
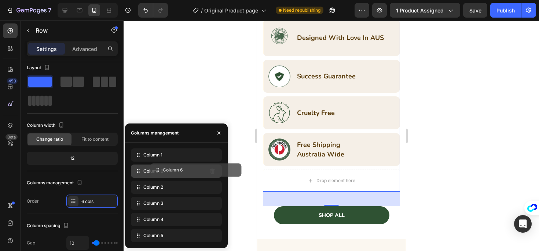
drag, startPoint x: 135, startPoint y: 237, endPoint x: 155, endPoint y: 171, distance: 68.5
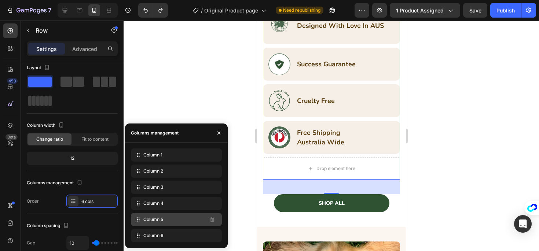
scroll to position [1468, 0]
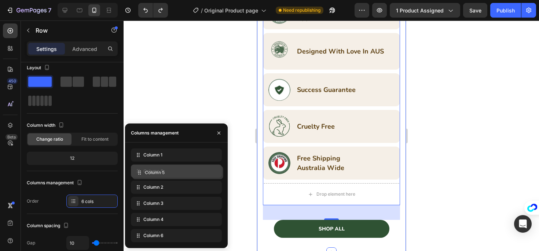
drag, startPoint x: 137, startPoint y: 218, endPoint x: 140, endPoint y: 172, distance: 46.3
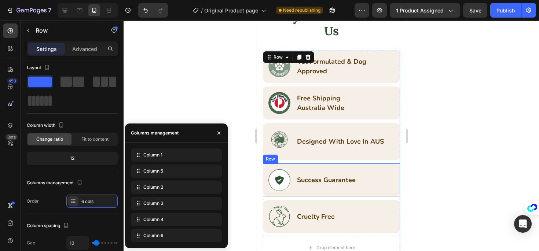
scroll to position [1423, 0]
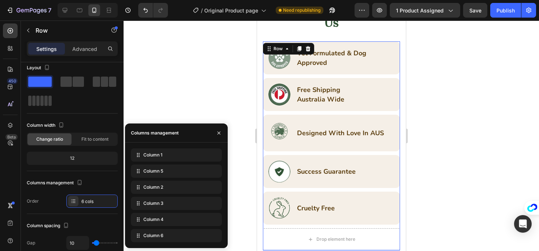
click at [232, 91] on div at bounding box center [331, 136] width 415 height 231
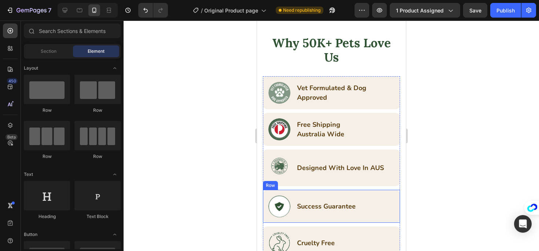
scroll to position [1388, 0]
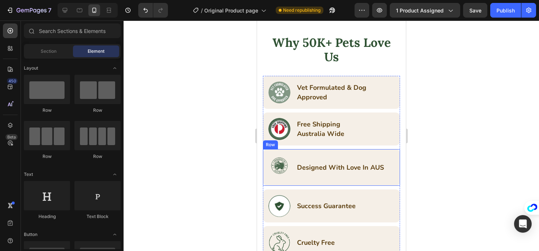
click at [344, 149] on div "Image Designed With Love In AUS Text Block Row Row" at bounding box center [330, 167] width 137 height 37
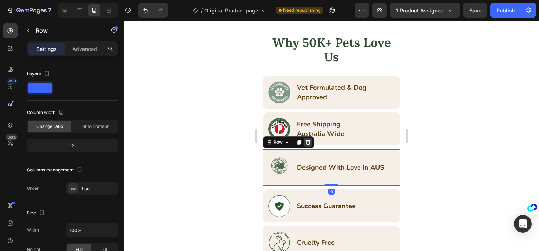
click at [311, 138] on div at bounding box center [307, 142] width 9 height 9
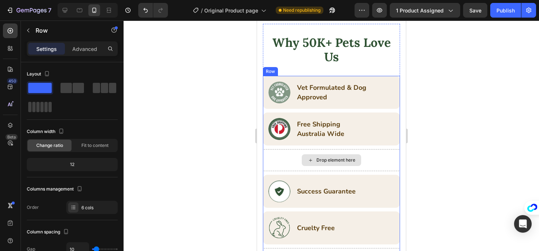
click at [288, 149] on div "Drop element here" at bounding box center [330, 160] width 137 height 22
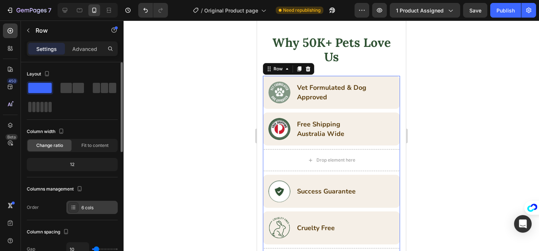
click at [76, 203] on div at bounding box center [73, 207] width 10 height 10
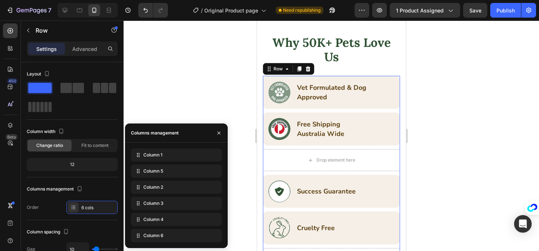
click at [168, 62] on div at bounding box center [331, 136] width 415 height 231
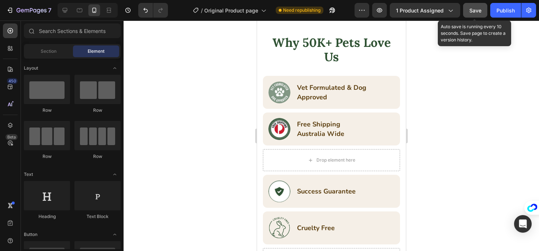
click at [465, 9] on button "Save" at bounding box center [475, 10] width 24 height 15
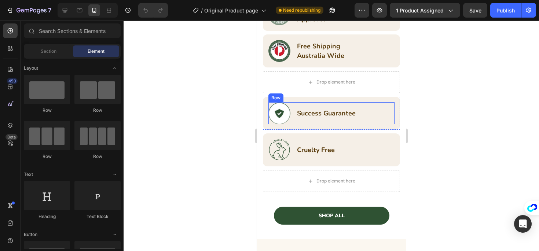
scroll to position [1366, 0]
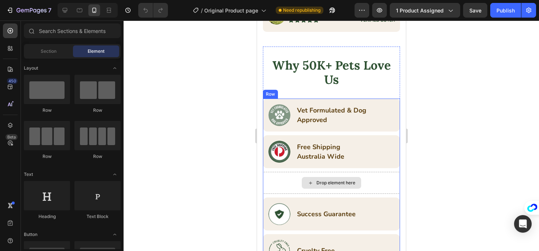
click at [358, 172] on div "Drop element here" at bounding box center [330, 183] width 137 height 22
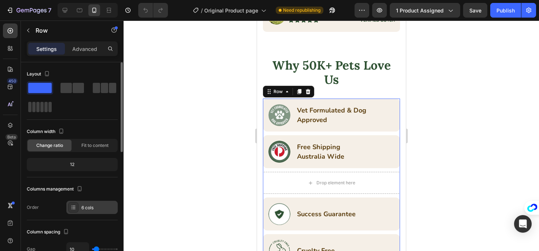
click at [84, 201] on div "6 cols" at bounding box center [91, 207] width 51 height 13
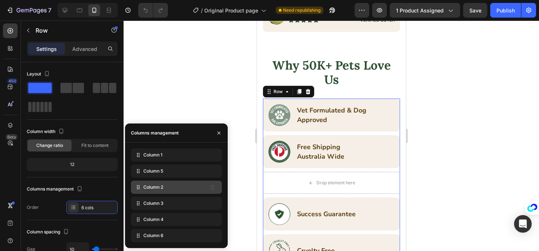
click at [185, 185] on div "Column 2" at bounding box center [176, 187] width 91 height 13
click at [169, 186] on div "Column 2" at bounding box center [176, 187] width 91 height 13
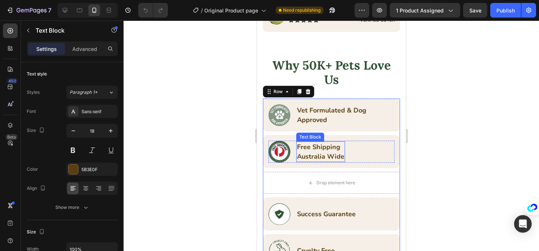
click at [303, 146] on p "Free Shipping [GEOGRAPHIC_DATA] Wide" at bounding box center [320, 151] width 47 height 19
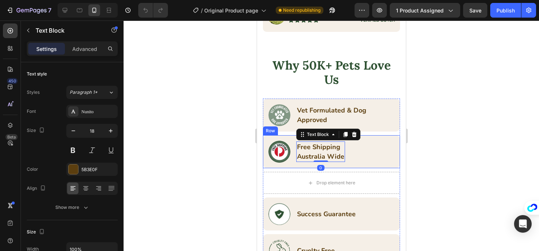
click at [279, 172] on div "Drop element here" at bounding box center [330, 183] width 137 height 22
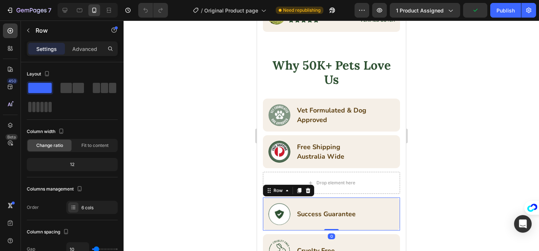
click at [292, 198] on div "Image Success Guarantee Text Block Row Row 0" at bounding box center [330, 214] width 137 height 33
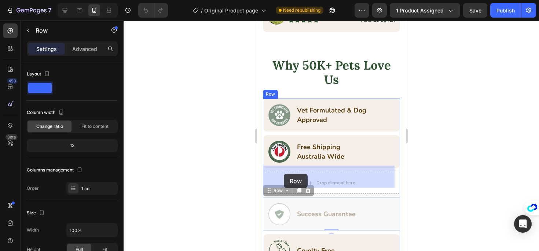
drag, startPoint x: 292, startPoint y: 195, endPoint x: 283, endPoint y: 174, distance: 23.1
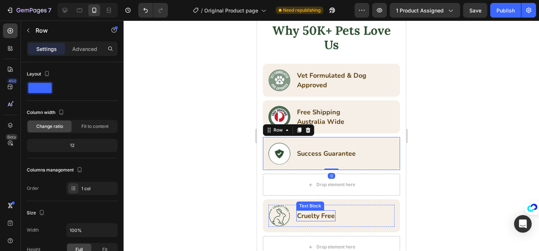
scroll to position [1432, 0]
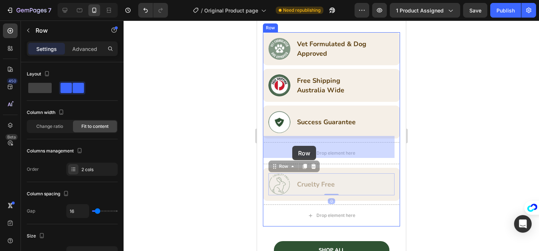
drag, startPoint x: 290, startPoint y: 167, endPoint x: 292, endPoint y: 146, distance: 21.3
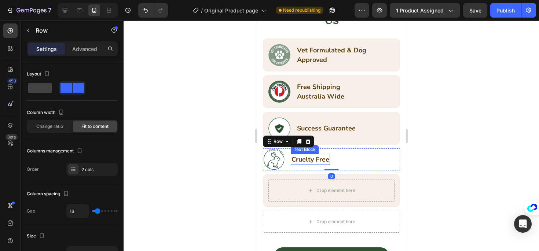
scroll to position [1419, 0]
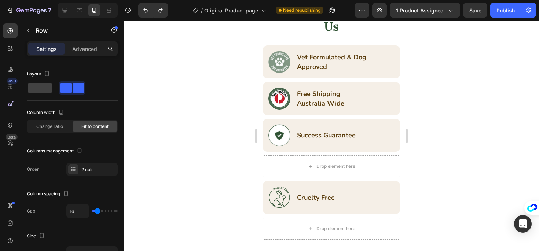
click at [373, 187] on div "Image Cruelty Free Text Block Row" at bounding box center [331, 198] width 126 height 22
click at [384, 187] on div "Image Cruelty Free Text Block Row" at bounding box center [331, 198] width 126 height 22
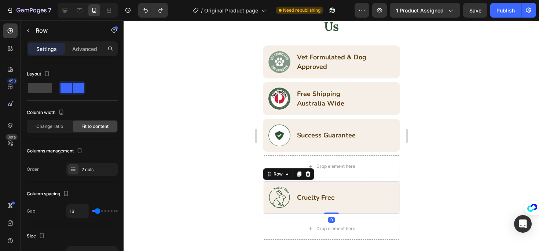
click at [386, 181] on div "Image Cruelty Free Text Block Row Row 0" at bounding box center [330, 197] width 137 height 33
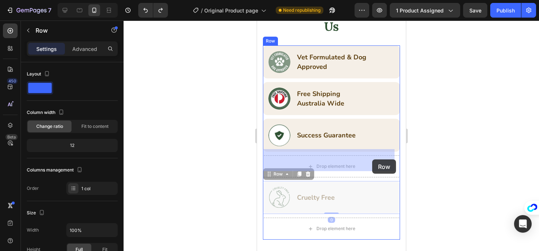
drag, startPoint x: 386, startPoint y: 179, endPoint x: 372, endPoint y: 160, distance: 24.0
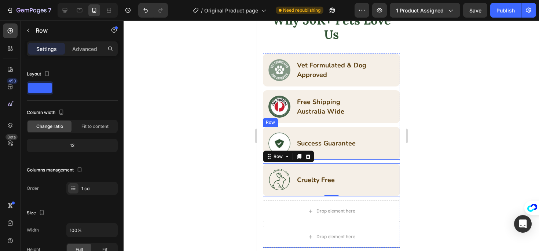
scroll to position [1450, 0]
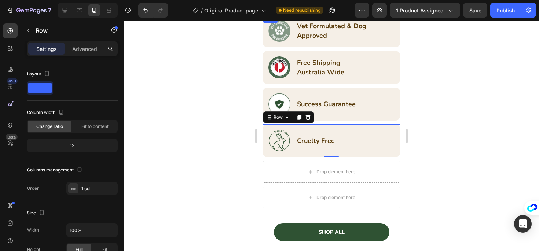
click at [380, 114] on div "Image Success Guarantee Text Block Row Row" at bounding box center [330, 104] width 137 height 33
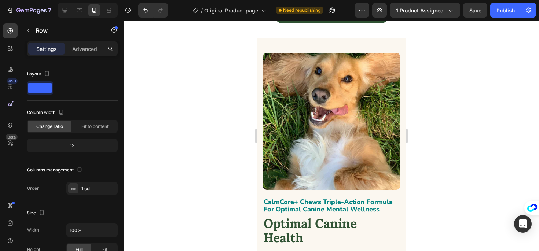
scroll to position [1726, 0]
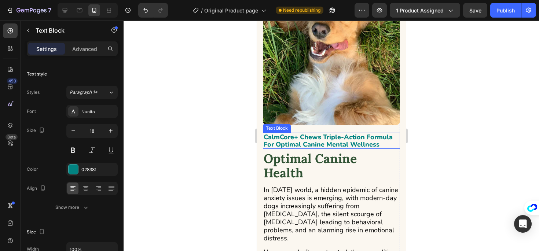
click at [376, 134] on p "CalmCore+ Chews Triple-Action Formula For Optimal Canine Mental Wellness" at bounding box center [331, 140] width 136 height 15
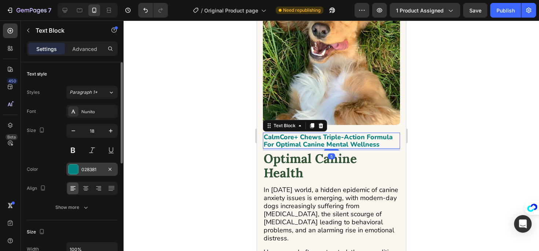
click at [87, 168] on div "028381" at bounding box center [91, 169] width 21 height 7
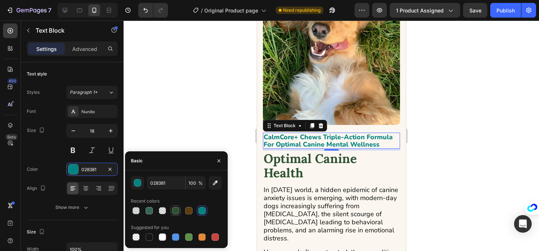
click at [173, 209] on div at bounding box center [175, 210] width 7 height 7
type input "2F5233"
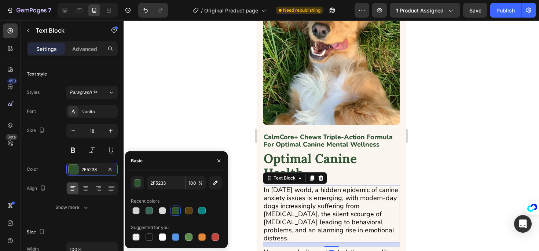
click at [314, 194] on p "In today's world, a hidden epidemic of canine anxiety issues is emerging, with …" at bounding box center [331, 214] width 136 height 56
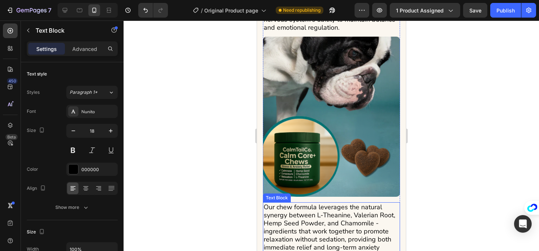
scroll to position [2023, 0]
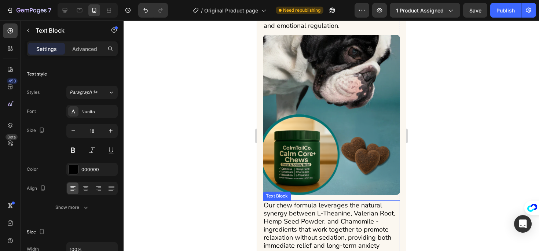
click at [316, 212] on p "Our chew formula leverages the natural synergy between L-Theanine, Valerian Roo…" at bounding box center [331, 229] width 136 height 56
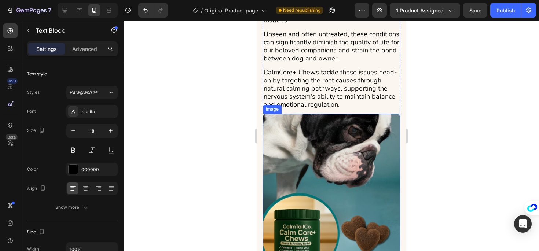
click at [352, 199] on img at bounding box center [330, 194] width 137 height 160
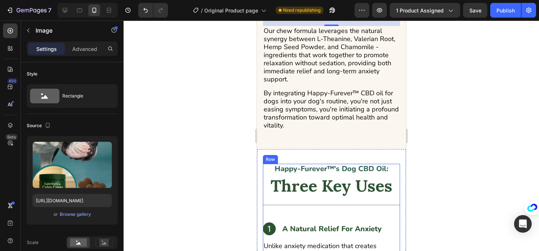
scroll to position [2197, 0]
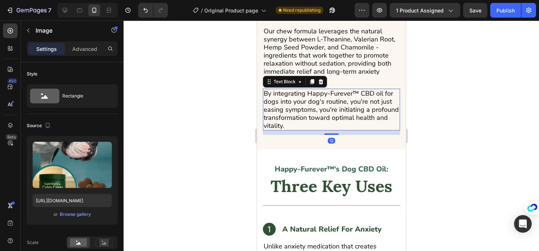
click at [341, 109] on p "By integrating Happy-Furever™ CBD oil for dogs into your dog's routine, you're …" at bounding box center [331, 109] width 136 height 40
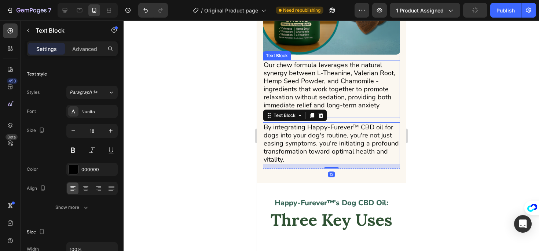
scroll to position [2132, 0]
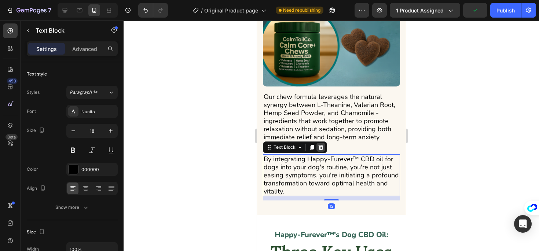
click at [323, 145] on icon at bounding box center [320, 147] width 5 height 5
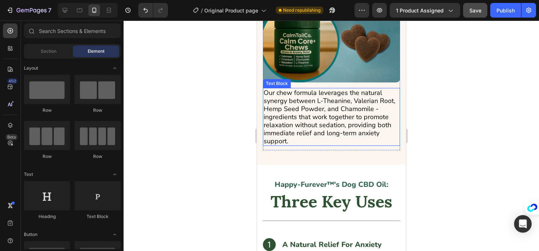
scroll to position [2143, 0]
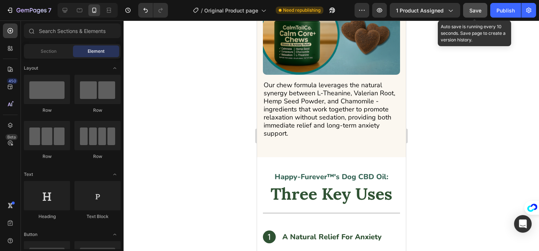
click at [476, 10] on span "Save" at bounding box center [475, 10] width 12 height 6
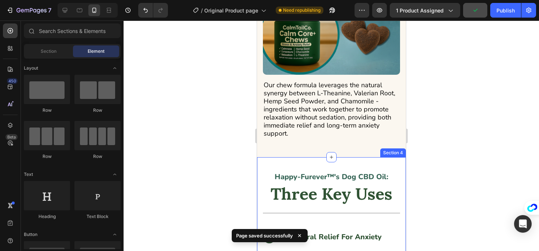
click at [346, 173] on p "Happy-Furever™'s Dog CBD Oil:" at bounding box center [331, 177] width 136 height 8
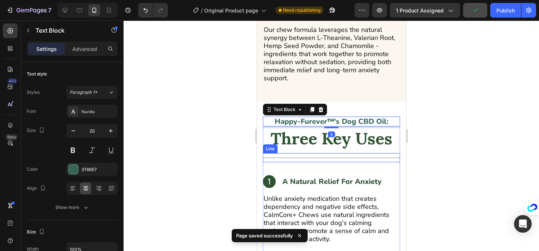
scroll to position [2200, 0]
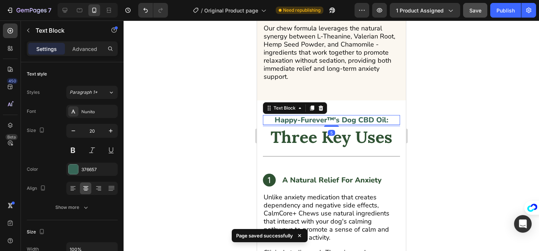
click at [349, 119] on p "Happy-Furever™'s Dog CBD Oil:" at bounding box center [331, 120] width 136 height 8
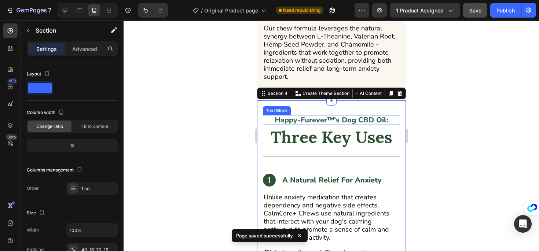
click at [376, 116] on p "Happy-Furever™'s Dog CBD Oil:" at bounding box center [331, 120] width 136 height 8
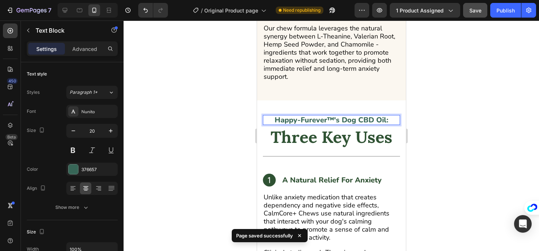
click at [389, 116] on p "Happy-Furever™'s Dog CBD Oil:" at bounding box center [331, 120] width 136 height 8
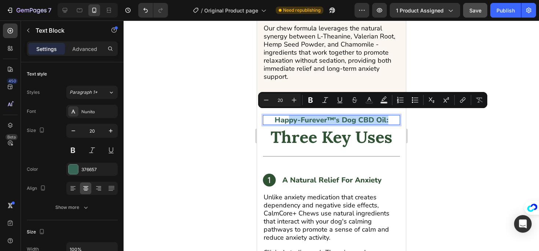
drag, startPoint x: 389, startPoint y: 115, endPoint x: 286, endPoint y: 111, distance: 103.1
click at [286, 116] on p "Happy-Furever™'s Dog CBD Oil:" at bounding box center [331, 120] width 136 height 8
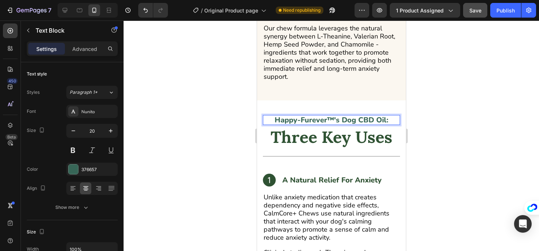
click at [275, 116] on p "Happy-Furever™'s Dog CBD Oil:" at bounding box center [331, 120] width 136 height 8
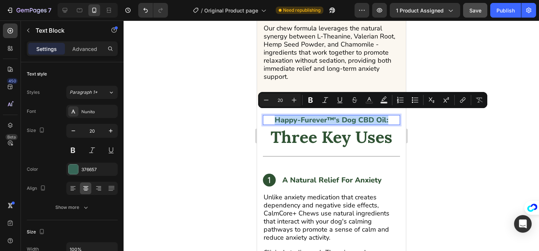
drag, startPoint x: 276, startPoint y: 115, endPoint x: 387, endPoint y: 119, distance: 111.5
click at [387, 119] on p "Happy-Furever™'s Dog CBD Oil:" at bounding box center [331, 120] width 136 height 8
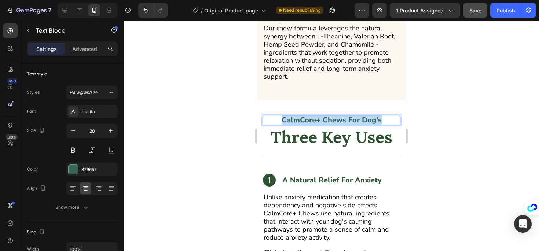
drag, startPoint x: 390, startPoint y: 115, endPoint x: 279, endPoint y: 116, distance: 111.1
click at [279, 116] on p "CalmCore+ Chews For Dog's" at bounding box center [331, 120] width 136 height 8
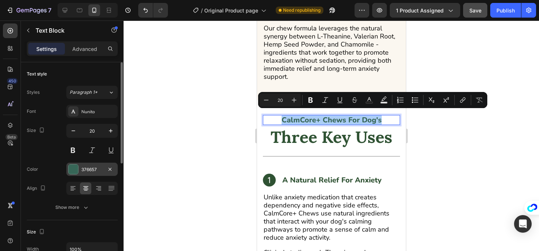
click at [90, 167] on div "376657" at bounding box center [91, 169] width 21 height 7
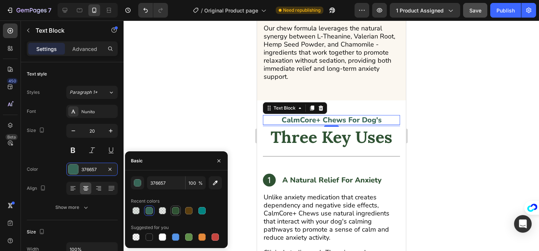
click at [177, 211] on div at bounding box center [175, 210] width 7 height 7
type input "2F5233"
click at [227, 202] on div "2F5233 100 % Recent colors Suggested for you" at bounding box center [176, 209] width 103 height 66
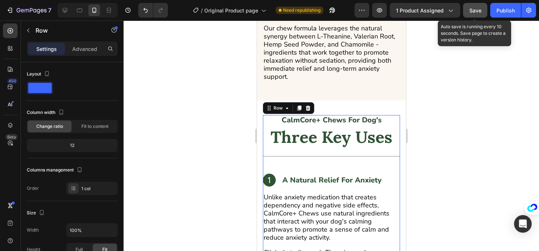
click at [483, 13] on button "Save" at bounding box center [475, 10] width 24 height 15
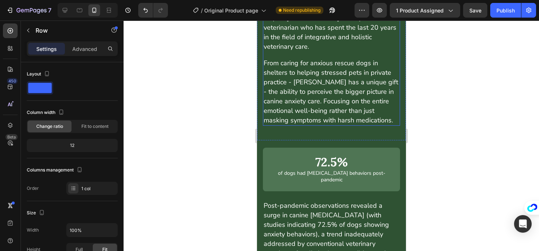
scroll to position [3901, 0]
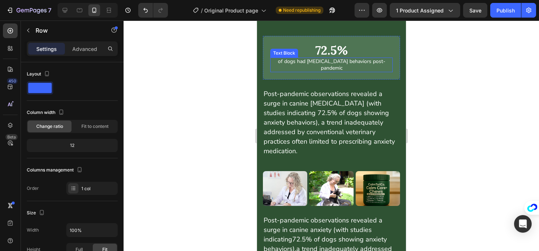
click at [345, 59] on p "of dogs had separation anxiety behaviors post-pandemic" at bounding box center [331, 64] width 121 height 13
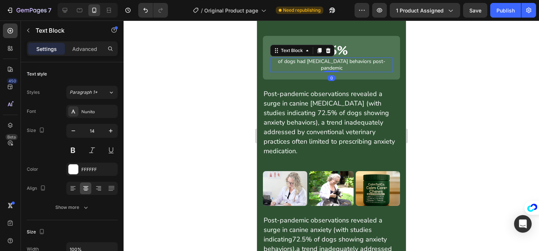
click at [314, 62] on p "of dogs had separation anxiety behaviors post-pandemic" at bounding box center [331, 64] width 121 height 13
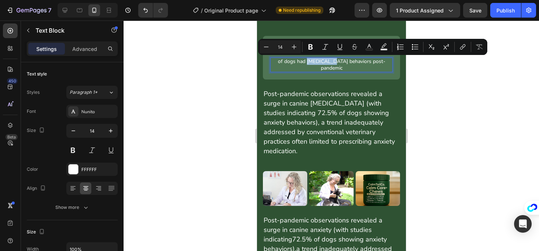
copy p "separation"
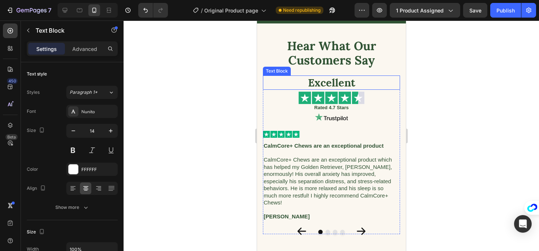
type input "16"
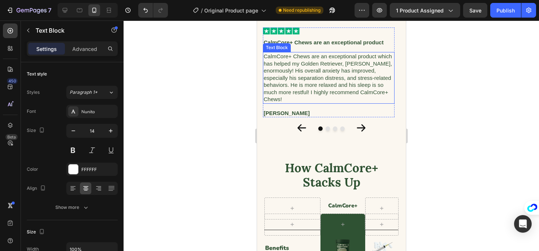
scroll to position [4281, 0]
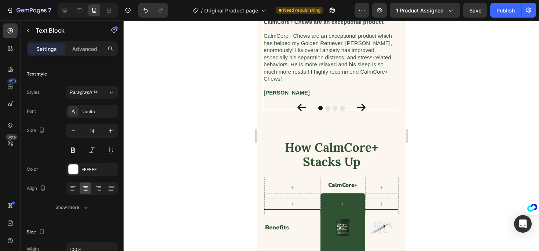
click at [364, 107] on button "Carousel Next Arrow" at bounding box center [360, 107] width 23 height 23
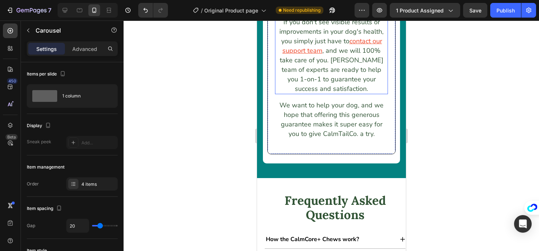
scroll to position [5481, 0]
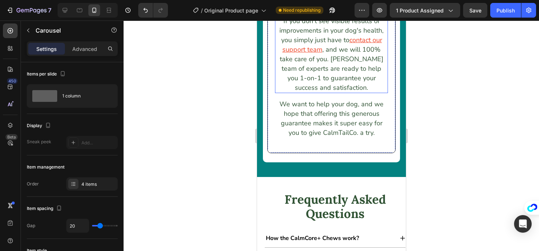
click at [355, 54] on u "contact our support team" at bounding box center [332, 45] width 100 height 18
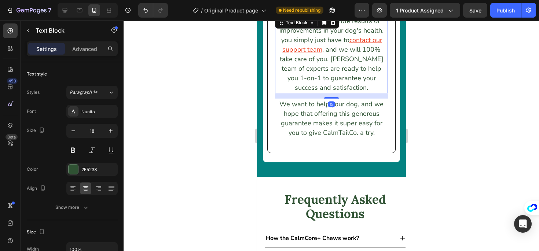
click at [356, 54] on u "contact our support team" at bounding box center [332, 45] width 100 height 18
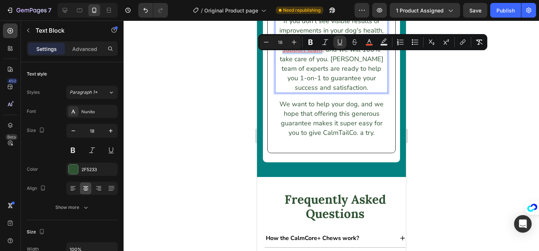
drag, startPoint x: 347, startPoint y: 58, endPoint x: 320, endPoint y: 68, distance: 29.7
click at [320, 68] on p "If you don't see visible results or improvements in your dog's health, you simp…" at bounding box center [330, 54] width 111 height 76
click at [373, 43] on button "color" at bounding box center [369, 42] width 13 height 13
type input "EF4628"
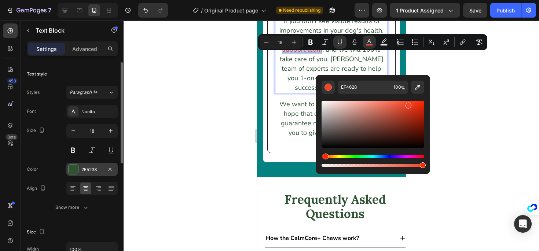
click at [78, 170] on div at bounding box center [74, 170] width 10 height 10
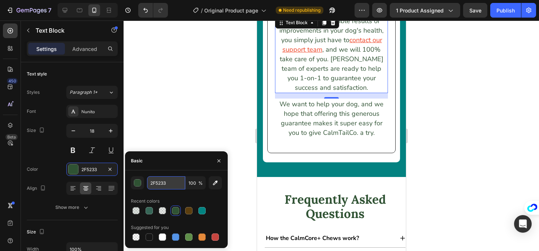
click at [167, 181] on input "2F5233" at bounding box center [166, 182] width 38 height 13
drag, startPoint x: 313, startPoint y: 82, endPoint x: 341, endPoint y: 68, distance: 31.3
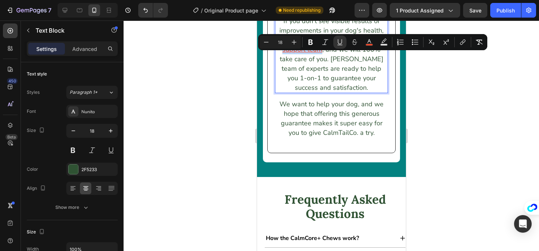
drag, startPoint x: 346, startPoint y: 58, endPoint x: 320, endPoint y: 69, distance: 29.2
click at [320, 69] on p "If you don't see visible results or improvements in your dog's health, you simp…" at bounding box center [330, 54] width 111 height 76
click at [335, 43] on button "Underline" at bounding box center [339, 42] width 13 height 13
click at [339, 47] on button "Underline" at bounding box center [339, 42] width 13 height 13
click at [360, 44] on button "Strikethrough" at bounding box center [354, 42] width 13 height 13
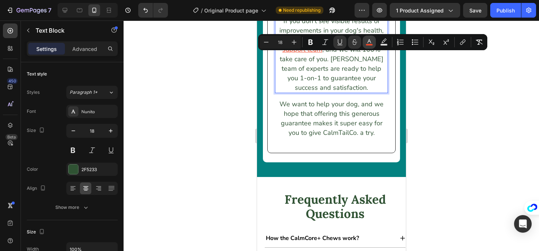
click at [363, 44] on button "color" at bounding box center [369, 42] width 13 height 13
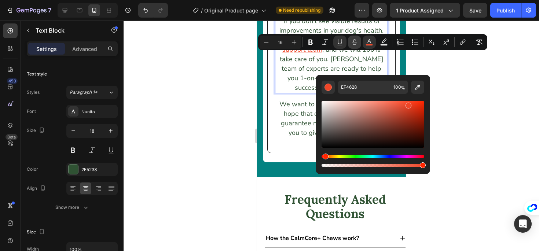
click at [352, 43] on icon "Editor contextual toolbar" at bounding box center [354, 41] width 7 height 7
type input "18"
click at [365, 44] on button "color" at bounding box center [369, 42] width 13 height 13
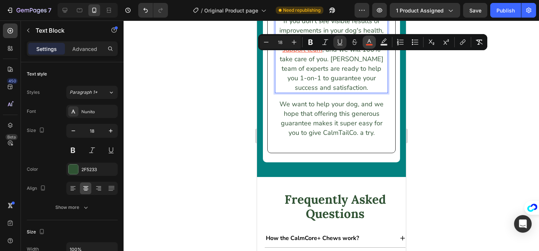
click at [367, 43] on icon "Editor contextual toolbar" at bounding box center [368, 41] width 7 height 7
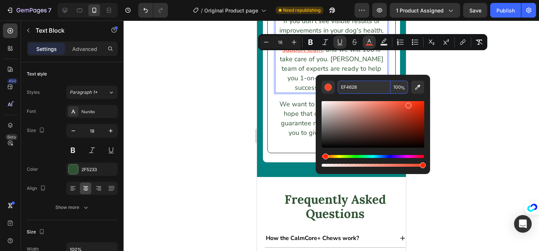
click at [357, 84] on input "EF4628" at bounding box center [364, 87] width 53 height 13
paste input "2F5233"
type input "2F5233"
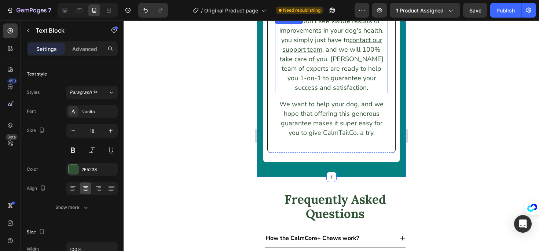
click at [351, 54] on u "contact our support team" at bounding box center [332, 45] width 100 height 18
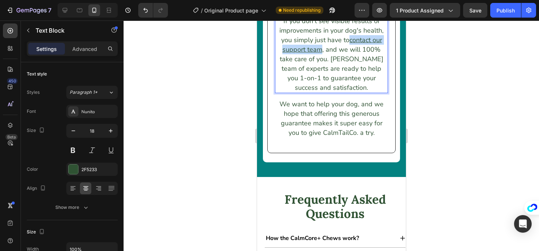
drag, startPoint x: 347, startPoint y: 58, endPoint x: 319, endPoint y: 68, distance: 30.2
click at [319, 54] on u "contact our support team" at bounding box center [332, 45] width 100 height 18
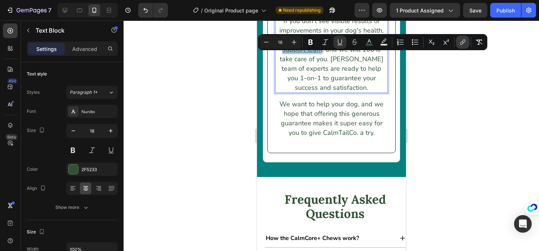
click at [459, 40] on icon "Editor contextual toolbar" at bounding box center [462, 41] width 7 height 7
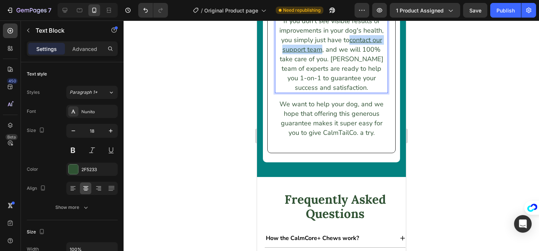
click at [346, 59] on p "If you don't see visible results or improvements in your dog's health, you simp…" at bounding box center [330, 54] width 111 height 76
click at [346, 54] on u "contact our support team" at bounding box center [332, 45] width 100 height 18
drag, startPoint x: 350, startPoint y: 60, endPoint x: 344, endPoint y: 59, distance: 5.6
click at [349, 54] on u "contact our support team" at bounding box center [332, 45] width 100 height 18
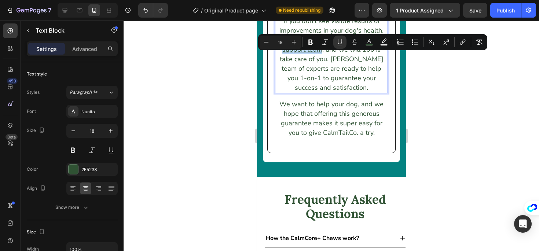
drag, startPoint x: 346, startPoint y: 58, endPoint x: 319, endPoint y: 69, distance: 29.8
click at [319, 54] on u "contact our support team" at bounding box center [332, 45] width 100 height 18
click at [465, 46] on button "link" at bounding box center [462, 42] width 13 height 13
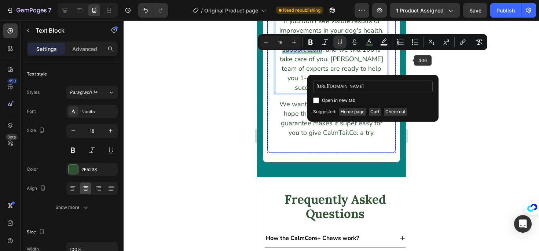
scroll to position [0, 2]
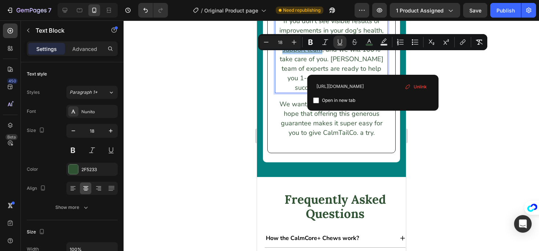
type input "https://thecalmtailco.com/pages/contact"
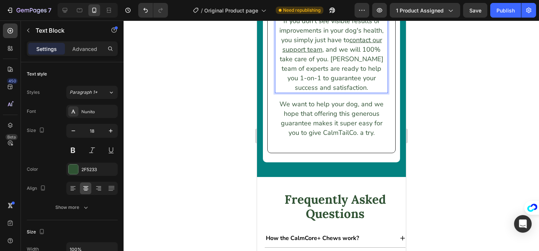
click at [348, 54] on u "contact our support team" at bounding box center [332, 45] width 100 height 18
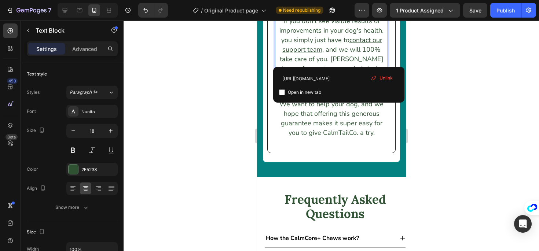
click at [346, 56] on p "If you don't see visible results or improvements in your dog's health, you simp…" at bounding box center [330, 54] width 111 height 76
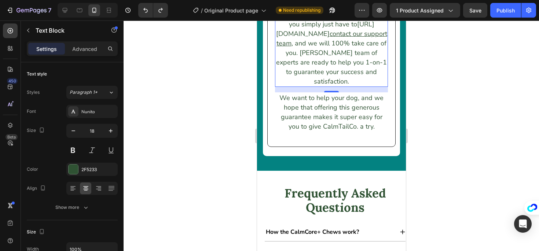
scroll to position [5488, 0]
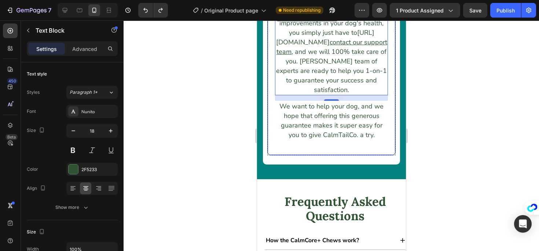
click at [469, 48] on div at bounding box center [331, 136] width 415 height 231
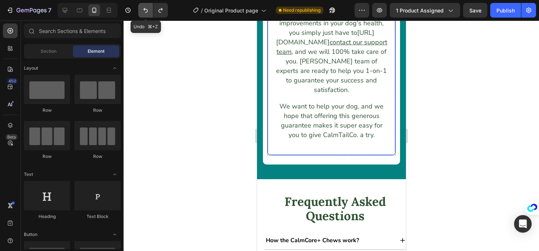
click at [147, 12] on icon "Undo/Redo" at bounding box center [145, 10] width 7 height 7
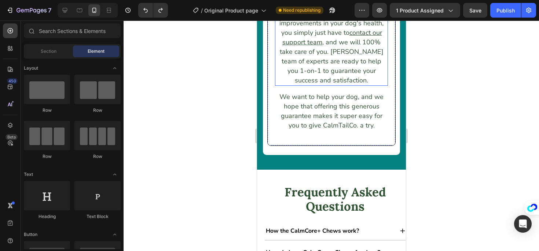
click at [346, 54] on p "If you don't see visible results or improvements in your dog's health, you simp…" at bounding box center [330, 47] width 111 height 76
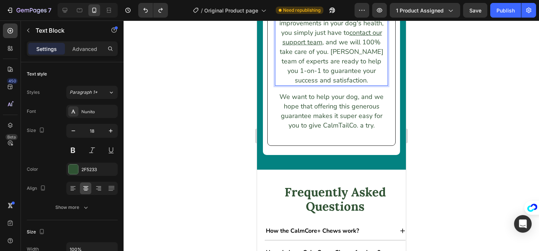
click at [347, 47] on u "contact our support team" at bounding box center [332, 37] width 100 height 18
click at [343, 54] on p "If you don't see visible results or improvements in your dog's health, you simp…" at bounding box center [330, 47] width 111 height 76
click at [346, 47] on u "contact our support team" at bounding box center [332, 37] width 100 height 18
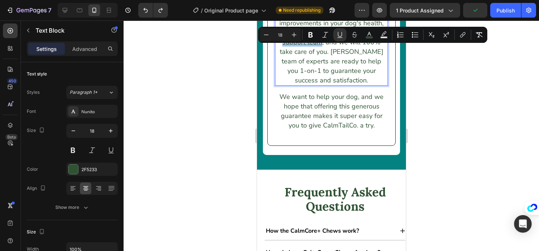
drag, startPoint x: 346, startPoint y: 51, endPoint x: 318, endPoint y: 61, distance: 29.6
click at [318, 47] on u "contact our support team" at bounding box center [332, 37] width 100 height 18
click at [460, 34] on icon "Editor contextual toolbar" at bounding box center [462, 34] width 7 height 7
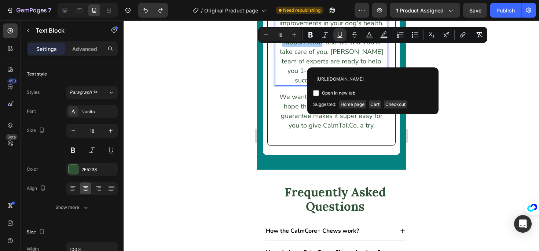
scroll to position [0, 2]
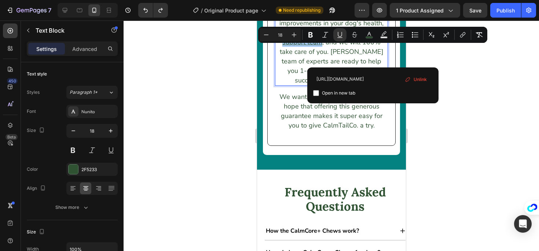
type input "https://thecalmtailco.com/pages/contact"
click at [405, 89] on div "Open in new tab" at bounding box center [372, 93] width 119 height 9
checkbox input "true"
click at [359, 88] on div "https://thecalmtailco.com/pages/contact Open in new tab Unlink" at bounding box center [372, 85] width 119 height 24
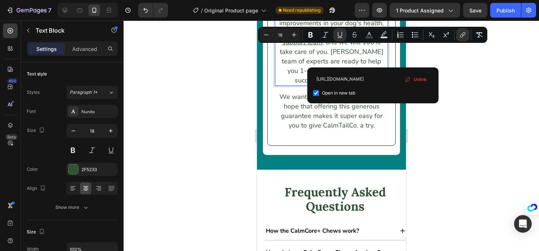
click at [454, 115] on div at bounding box center [331, 136] width 415 height 231
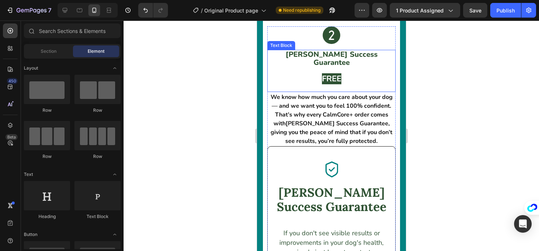
scroll to position [5270, 0]
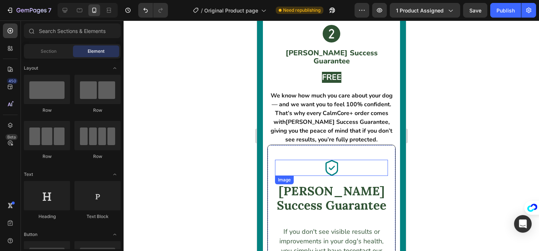
click at [325, 171] on img at bounding box center [331, 168] width 13 height 16
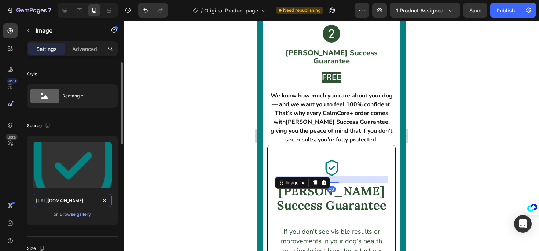
click at [74, 205] on input "https://paworigins.com/cdn/shop/files/Group_460x.png?v=1710825662" at bounding box center [72, 200] width 79 height 13
click at [75, 213] on div "Browse gallery" at bounding box center [75, 214] width 31 height 7
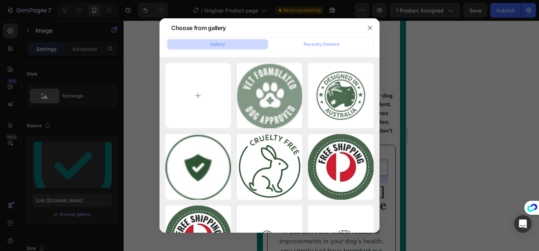
type input "C:\fakepath\Projekt bez nazwy (10)-Photoroom.png"
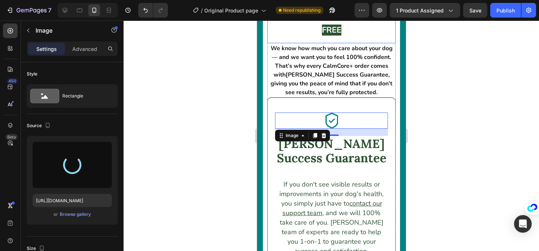
type input "https://cdn.shopify.com/s/files/1/0941/2830/8572/files/gempages_580495195036976…"
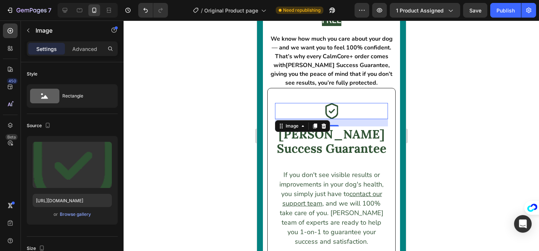
scroll to position [5330, 0]
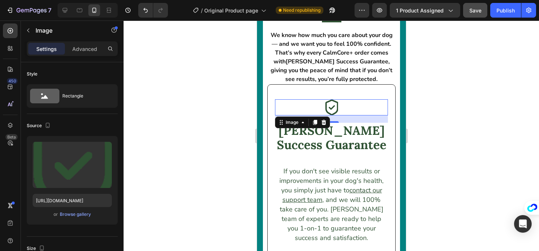
click at [470, 11] on span "Save" at bounding box center [475, 10] width 12 height 6
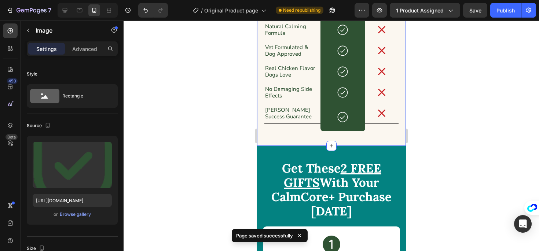
scroll to position [4550, 0]
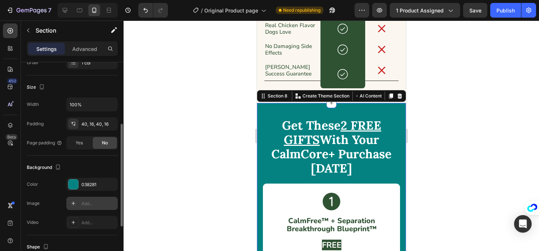
scroll to position [195, 0]
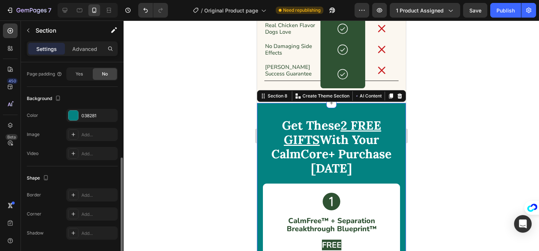
click at [96, 102] on div "Background" at bounding box center [72, 99] width 91 height 12
click at [96, 113] on div "038281" at bounding box center [91, 116] width 21 height 7
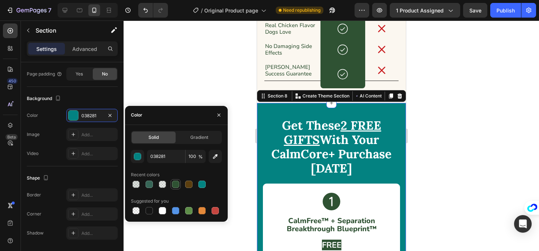
click at [172, 184] on div at bounding box center [175, 184] width 7 height 7
type input "2F5233"
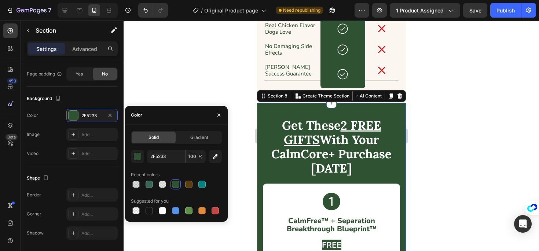
click at [243, 159] on div at bounding box center [331, 136] width 415 height 231
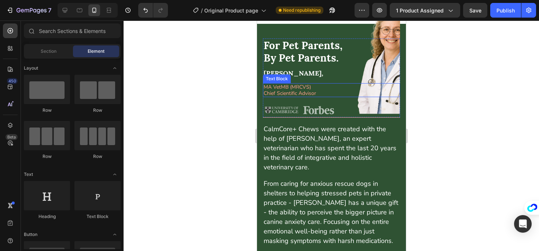
scroll to position [3635, 0]
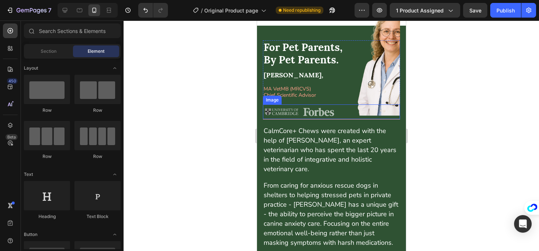
click at [328, 119] on div "Image" at bounding box center [330, 111] width 137 height 14
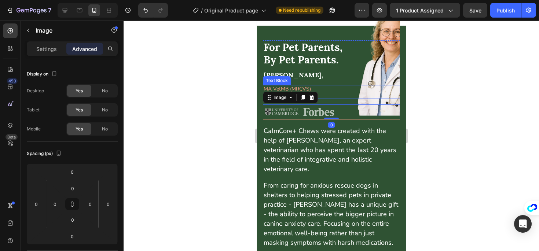
click at [315, 98] on p "MA VetMB (MRCVS) Chief Scientific Advisor" at bounding box center [331, 92] width 136 height 12
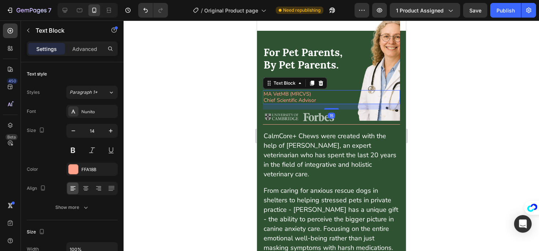
scroll to position [3622, 0]
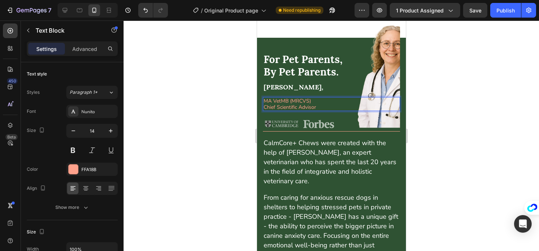
click at [319, 110] on p "MA VetMB (MRCVS) Chief Scientific Advisor" at bounding box center [331, 104] width 136 height 12
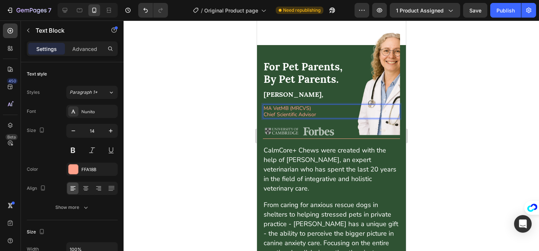
scroll to position [3606, 0]
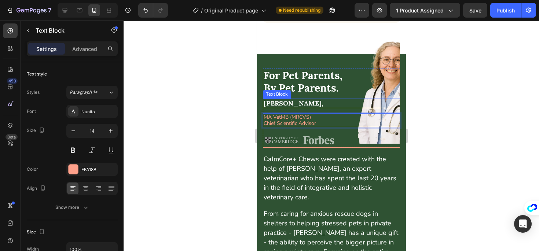
click at [348, 107] on p "Dr. Therese Carter," at bounding box center [331, 103] width 136 height 8
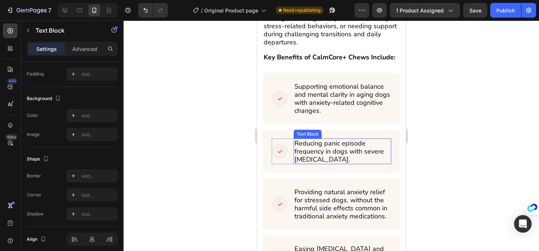
scroll to position [3333, 0]
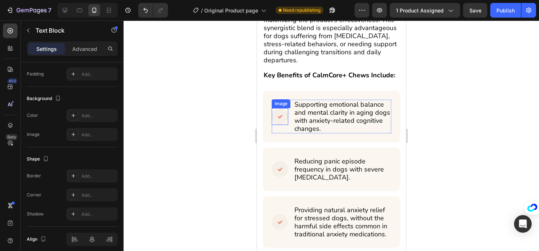
click at [283, 125] on img at bounding box center [279, 116] width 16 height 17
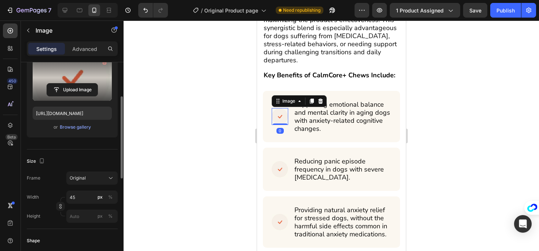
scroll to position [17, 0]
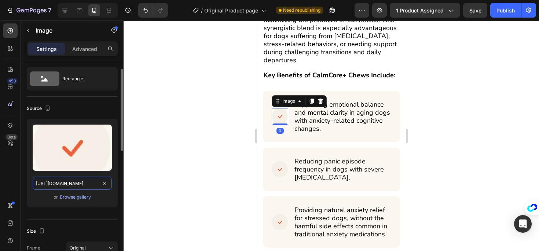
click at [70, 181] on input "https://cdn.shopify.com/s/files/1/0941/2830/8572/files/gempages_580495195036976…" at bounding box center [72, 183] width 79 height 13
click at [63, 197] on div "Browse gallery" at bounding box center [75, 197] width 31 height 7
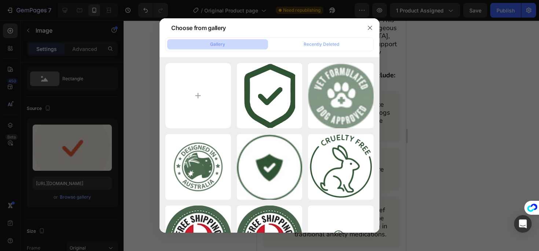
type input "C:\fakepath\Projekt bez nazwy (11).png"
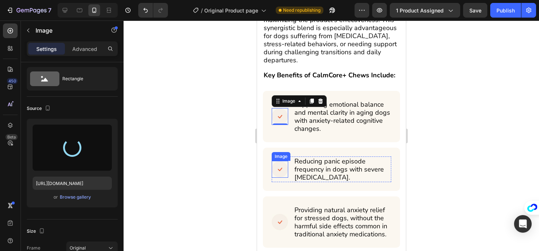
type input "https://cdn.shopify.com/s/files/1/0941/2830/8572/files/gempages_580495195036976…"
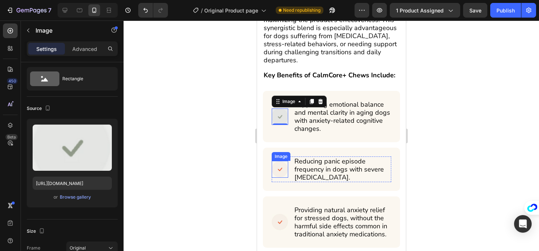
click at [278, 178] on img at bounding box center [279, 169] width 16 height 17
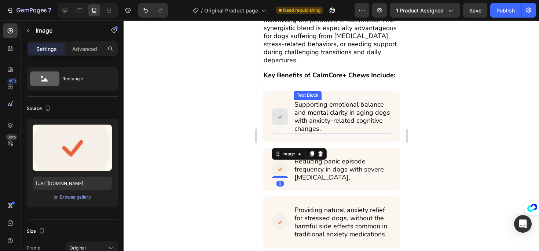
click at [321, 133] on p "Supporting emotional balance and mental clarity in aging dogs with anxiety-rela…" at bounding box center [342, 116] width 96 height 32
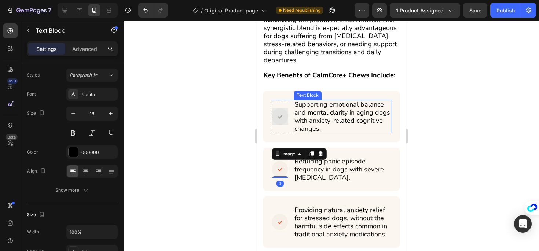
scroll to position [0, 0]
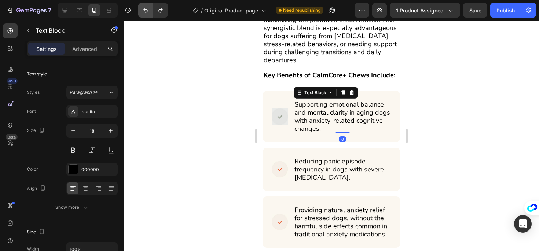
click at [148, 11] on icon "Undo/Redo" at bounding box center [145, 10] width 7 height 7
click at [266, 136] on div "Image Supporting emotional balance and mental clarity in aging dogs with anxiet…" at bounding box center [330, 116] width 137 height 51
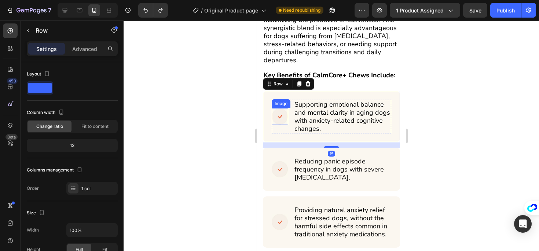
click at [274, 125] on img at bounding box center [279, 116] width 16 height 17
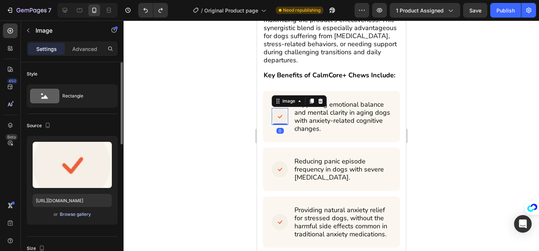
click at [74, 214] on div "Browse gallery" at bounding box center [75, 214] width 31 height 7
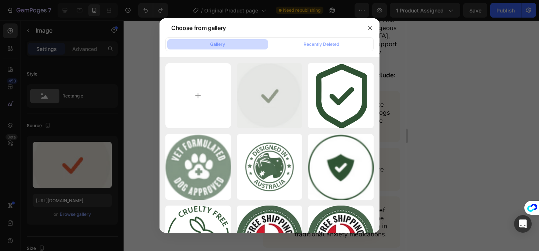
type input "C:\fakepath\Projekt bez nazwy (11)-Photoroom.png"
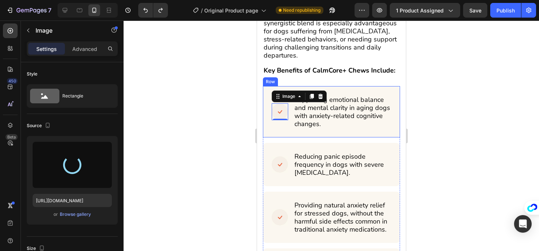
type input "https://cdn.shopify.com/s/files/1/0941/2830/8572/files/gempages_580495195036976…"
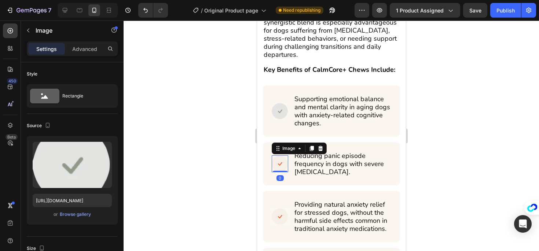
click at [279, 172] on img at bounding box center [279, 163] width 16 height 17
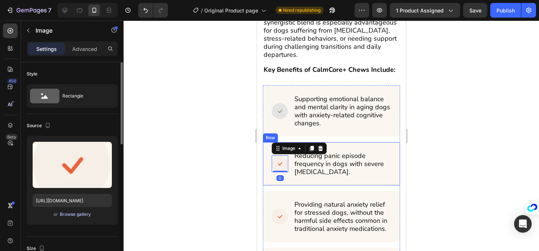
click at [63, 214] on div "Browse gallery" at bounding box center [75, 214] width 31 height 7
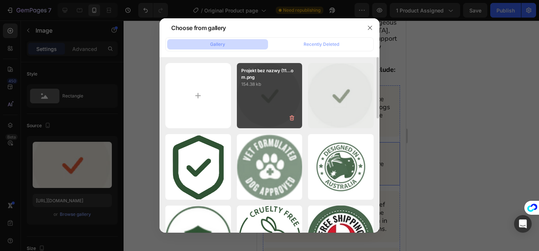
click at [253, 110] on div "Projekt bez nazwy (11...om.png 154.38 kb" at bounding box center [270, 96] width 66 height 66
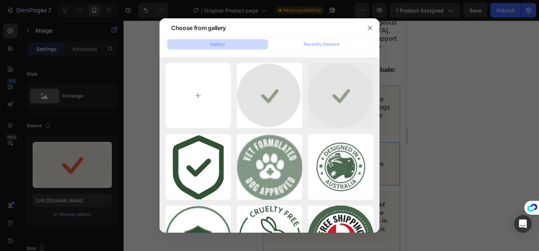
type input "https://cdn.shopify.com/s/files/1/0941/2830/8572/files/gempages_580495195036976…"
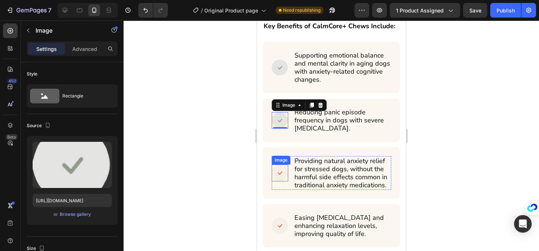
scroll to position [3383, 0]
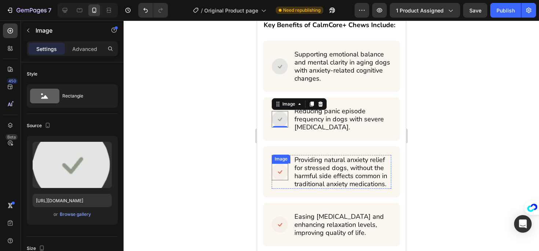
click at [279, 189] on div "Image" at bounding box center [279, 172] width 16 height 34
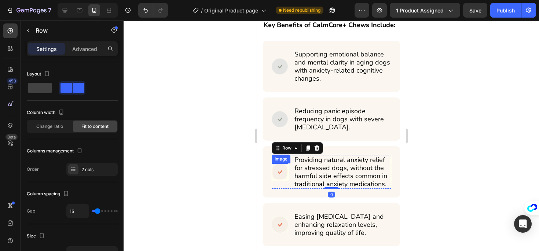
click at [279, 180] on img at bounding box center [279, 171] width 16 height 17
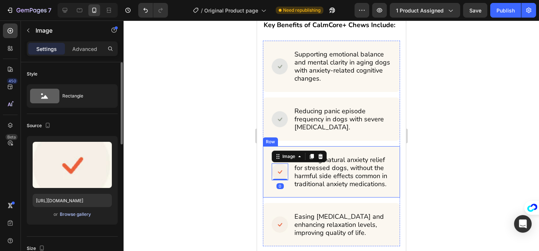
click at [87, 214] on div "Browse gallery" at bounding box center [75, 214] width 31 height 7
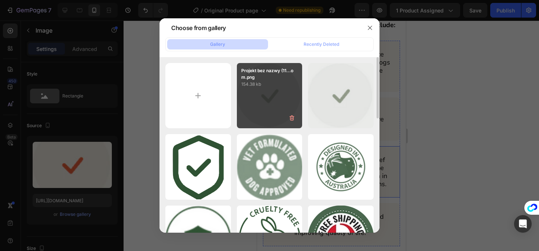
click at [266, 97] on div "Projekt bez nazwy (11...om.png 154.38 kb" at bounding box center [270, 96] width 66 height 66
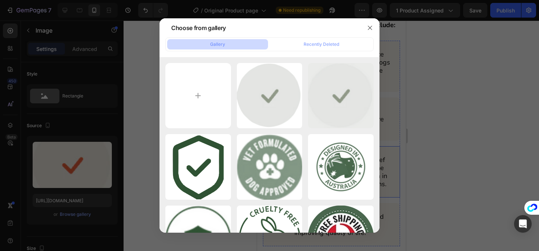
type input "https://cdn.shopify.com/s/files/1/0941/2830/8572/files/gempages_580495195036976…"
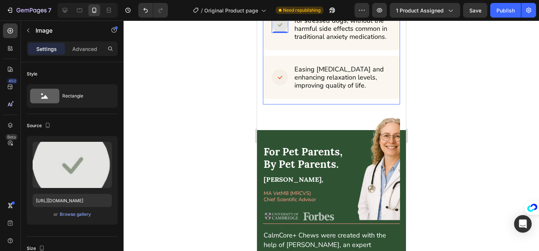
scroll to position [3531, 0]
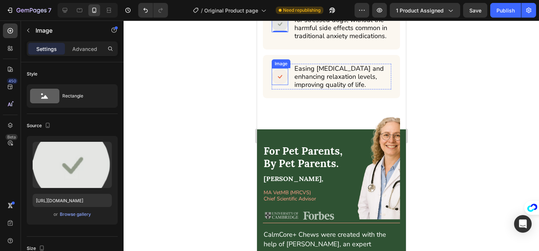
click at [281, 85] on img at bounding box center [279, 76] width 16 height 17
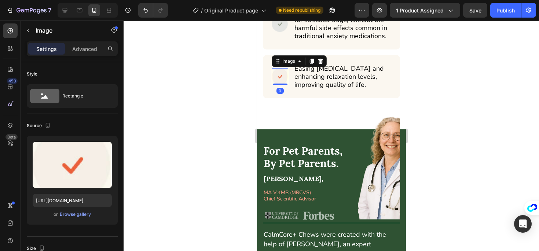
click at [283, 85] on img at bounding box center [279, 76] width 16 height 17
click at [85, 216] on div "Browse gallery" at bounding box center [75, 214] width 31 height 7
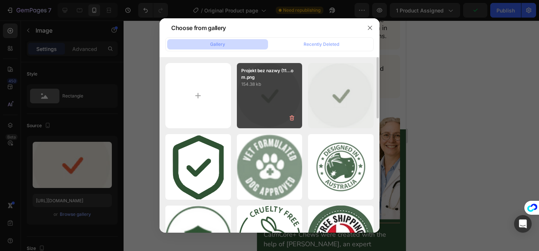
click at [264, 96] on div "Projekt bez nazwy (11...om.png 154.38 kb" at bounding box center [270, 96] width 66 height 66
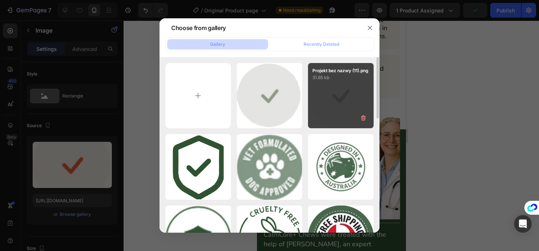
type input "https://cdn.shopify.com/s/files/1/0941/2830/8572/files/gempages_580495195036976…"
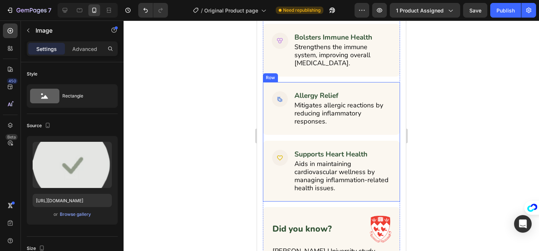
scroll to position [2860, 0]
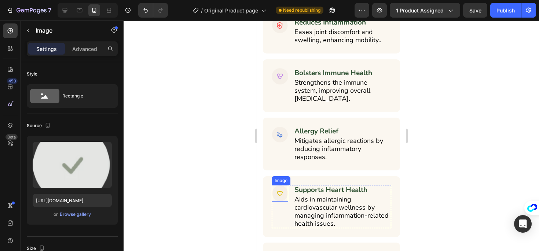
click at [277, 194] on img at bounding box center [279, 193] width 16 height 16
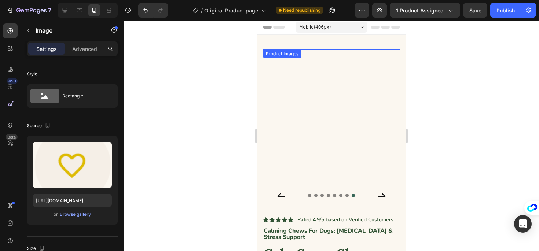
scroll to position [0, 0]
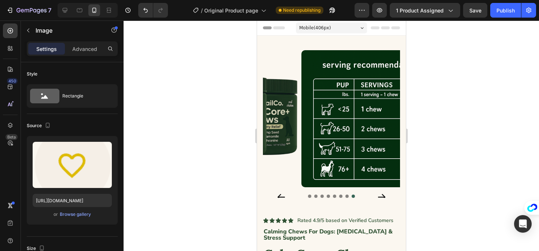
click at [476, 8] on span "Save" at bounding box center [475, 10] width 12 height 6
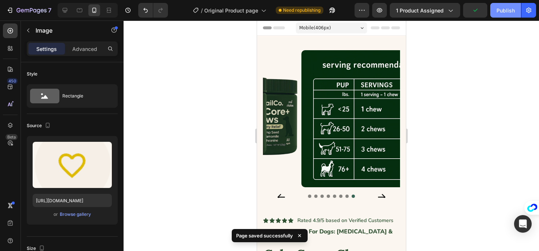
click at [495, 14] on button "Publish" at bounding box center [505, 10] width 31 height 15
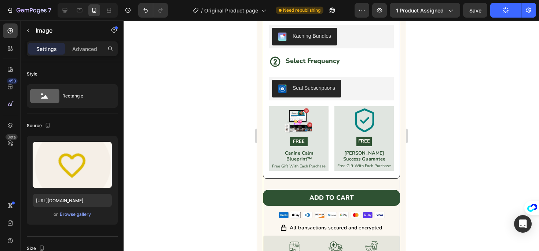
scroll to position [321, 0]
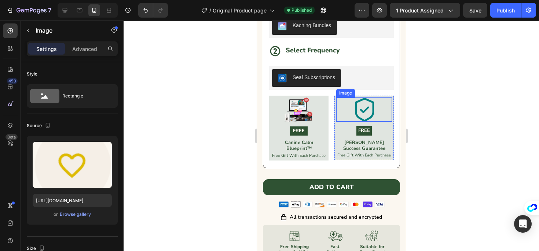
click at [359, 106] on img at bounding box center [363, 109] width 19 height 25
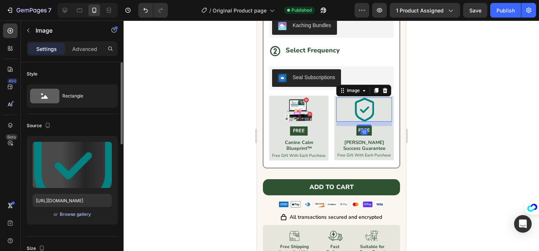
click at [82, 211] on div "Browse gallery" at bounding box center [75, 214] width 31 height 7
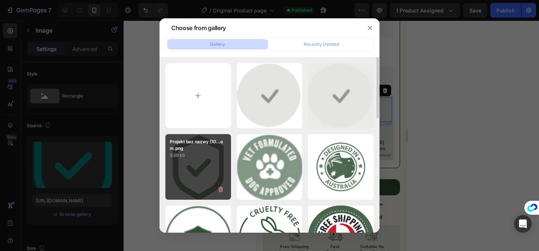
click at [199, 163] on div "Projekt bez nazwy (10...om.png 9.69 kb" at bounding box center [198, 167] width 66 height 66
type input "https://cdn.shopify.com/s/files/1/0941/2830/8572/files/gempages_580495195036976…"
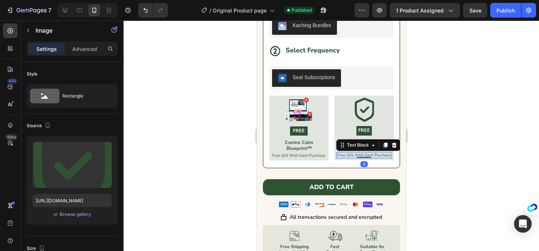
click at [371, 153] on p "Free Gift With Each Purchase" at bounding box center [363, 155] width 54 height 5
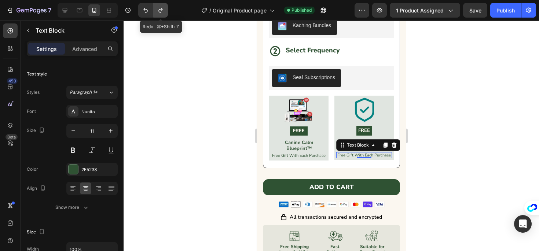
click at [159, 8] on icon "Undo/Redo" at bounding box center [160, 10] width 7 height 7
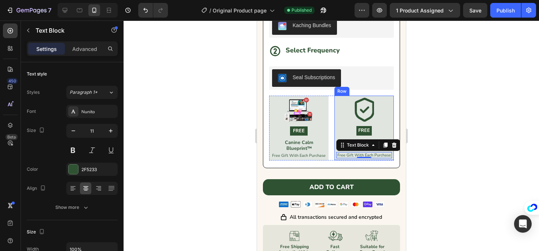
click at [361, 115] on img at bounding box center [363, 109] width 19 height 25
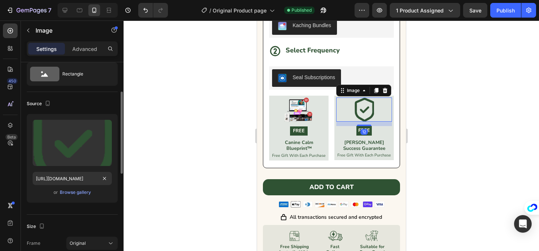
scroll to position [85, 0]
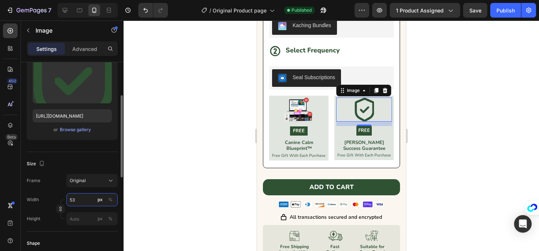
click at [89, 200] on input "53" at bounding box center [91, 199] width 51 height 13
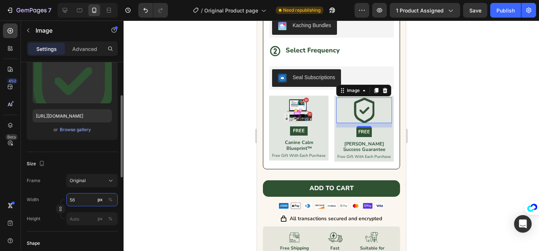
type input "5"
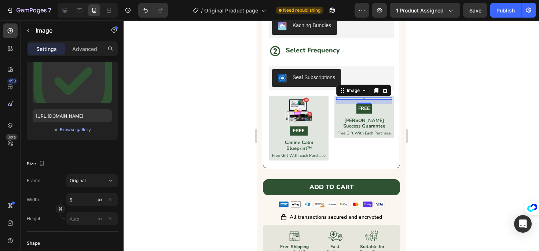
click at [126, 183] on div at bounding box center [331, 136] width 415 height 231
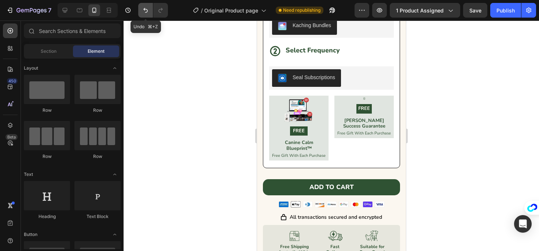
click at [146, 5] on button "Undo/Redo" at bounding box center [145, 10] width 15 height 15
click at [145, 7] on icon "Undo/Redo" at bounding box center [145, 10] width 7 height 7
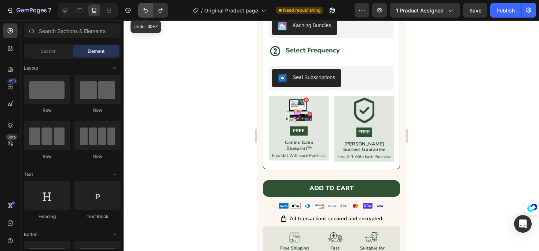
click at [143, 10] on icon "Undo/Redo" at bounding box center [145, 10] width 7 height 7
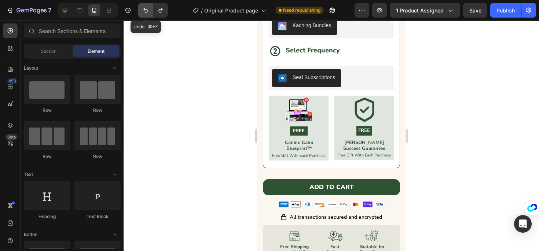
click at [143, 10] on icon "Undo/Redo" at bounding box center [145, 10] width 7 height 7
click at [154, 12] on button "Undo/Redo" at bounding box center [160, 10] width 15 height 15
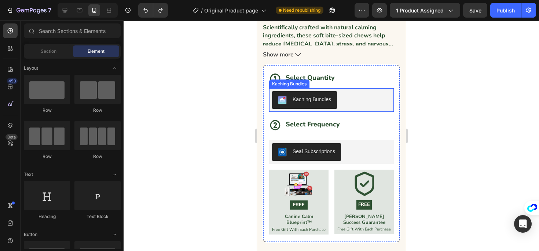
scroll to position [214, 0]
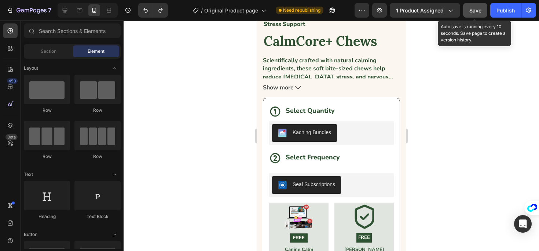
click at [466, 13] on button "Save" at bounding box center [475, 10] width 24 height 15
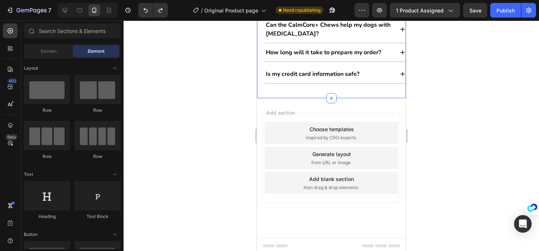
scroll to position [6011, 0]
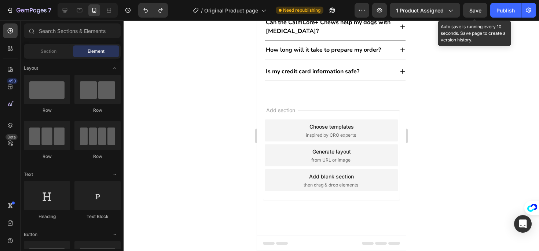
click at [475, 11] on span "Save" at bounding box center [475, 10] width 12 height 6
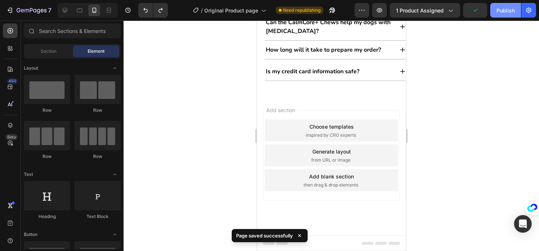
click at [500, 15] on button "Publish" at bounding box center [505, 10] width 31 height 15
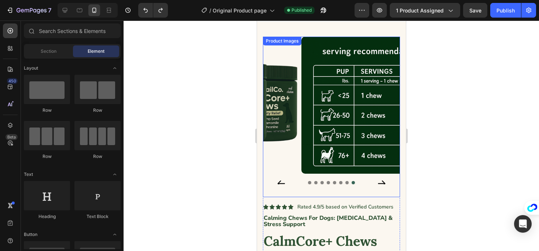
scroll to position [0, 0]
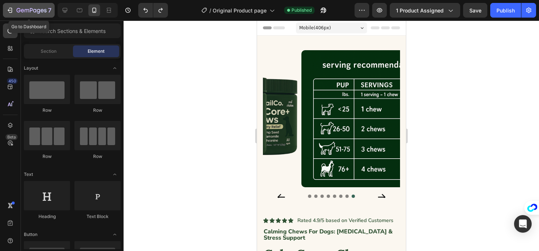
click at [7, 10] on icon "button" at bounding box center [9, 10] width 7 height 7
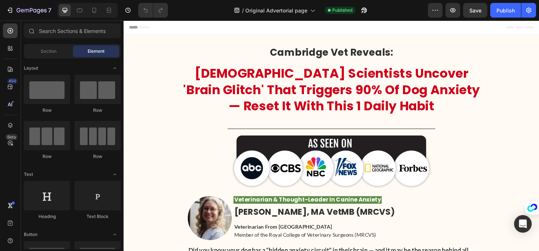
click at [87, 8] on div at bounding box center [88, 10] width 60 height 15
click at [96, 10] on icon at bounding box center [94, 10] width 4 height 5
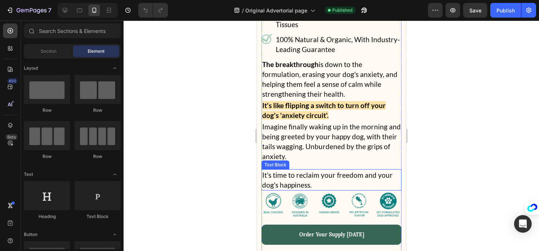
scroll to position [8258, 0]
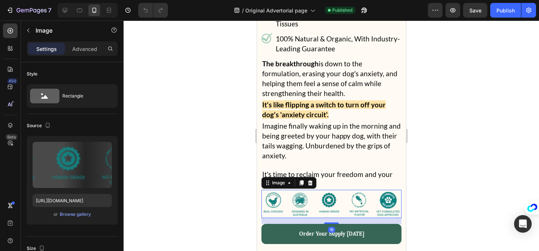
click at [323, 194] on img at bounding box center [331, 204] width 140 height 28
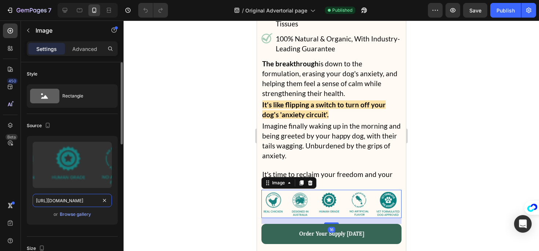
click at [74, 196] on input "[URL][DOMAIN_NAME]" at bounding box center [72, 200] width 79 height 13
click at [78, 200] on input "[URL][DOMAIN_NAME]" at bounding box center [72, 200] width 79 height 13
click at [43, 210] on div "Upload Image [URL][DOMAIN_NAME] or Browse gallery" at bounding box center [72, 180] width 91 height 89
click at [47, 198] on input "[URL][DOMAIN_NAME]" at bounding box center [72, 200] width 79 height 13
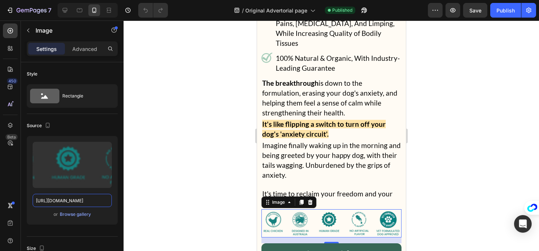
scroll to position [8238, 0]
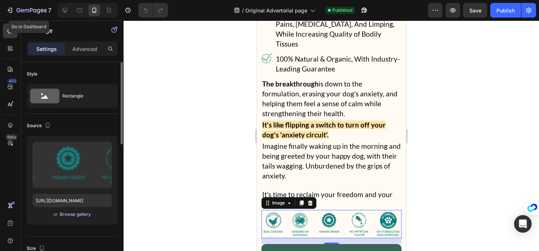
click at [77, 213] on div "Browse gallery" at bounding box center [75, 214] width 31 height 7
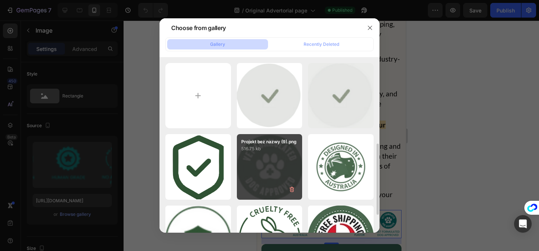
scroll to position [62, 0]
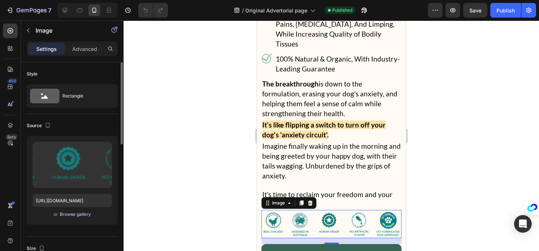
click at [71, 218] on button "Browse gallery" at bounding box center [75, 214] width 32 height 7
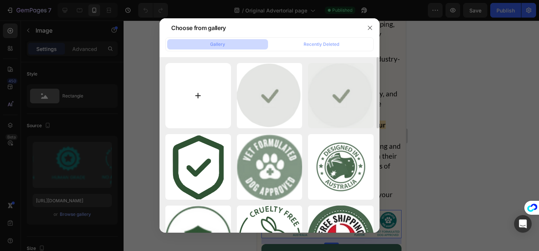
type input "C:\fakepath\Projekt bez nazwy (12).png"
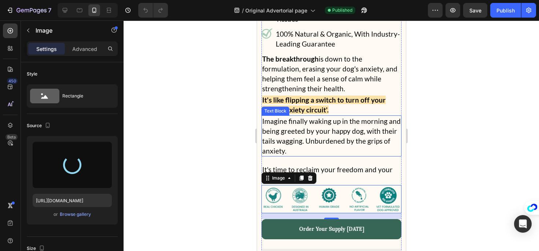
scroll to position [8265, 0]
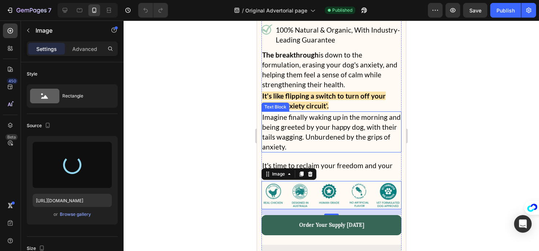
type input "[URL][DOMAIN_NAME]"
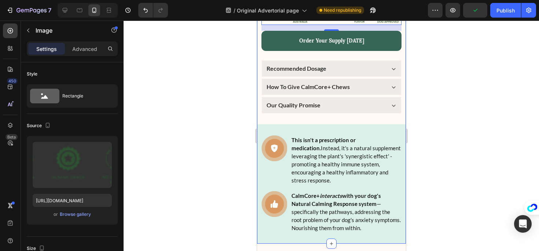
scroll to position [8491, 0]
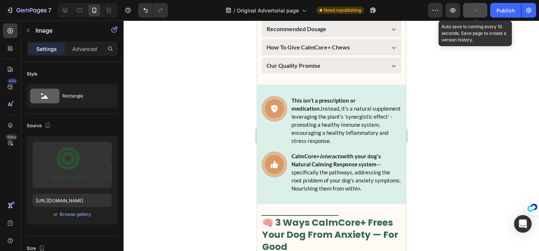
click at [476, 12] on icon "button" at bounding box center [474, 10] width 7 height 7
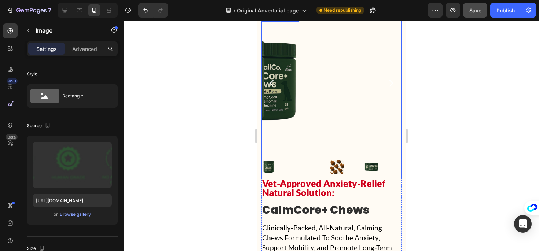
scroll to position [7708, 0]
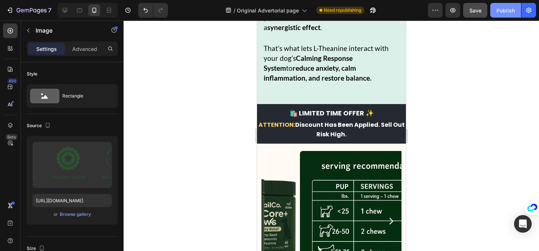
click at [494, 11] on button "Publish" at bounding box center [505, 10] width 31 height 15
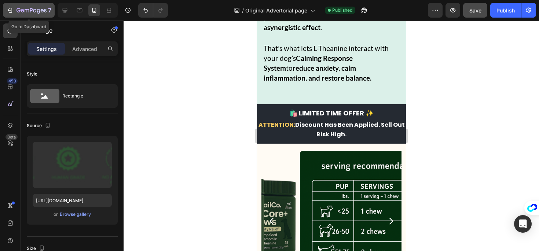
click at [8, 11] on icon "button" at bounding box center [9, 10] width 7 height 7
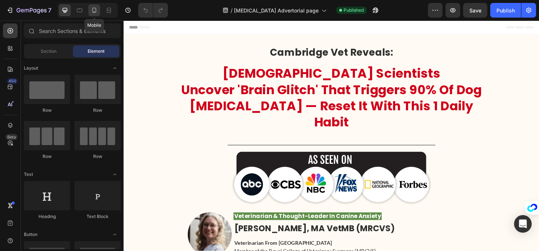
click at [91, 11] on icon at bounding box center [94, 10] width 7 height 7
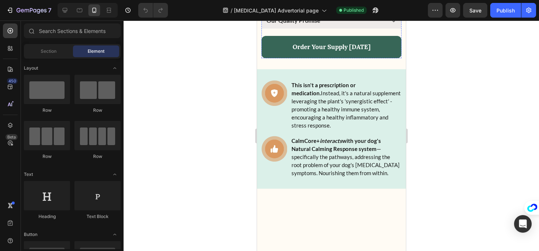
scroll to position [8289, 0]
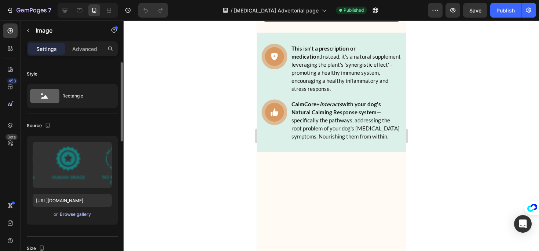
click at [77, 215] on div "Browse gallery" at bounding box center [75, 214] width 31 height 7
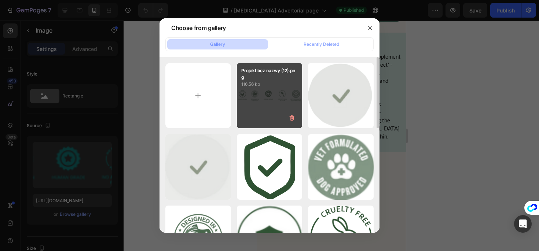
click at [281, 97] on div "Projekt bez nazwy (12).png 116.56 kb" at bounding box center [270, 96] width 66 height 66
type input "[URL][DOMAIN_NAME]"
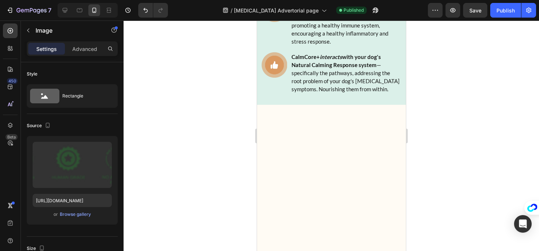
scroll to position [8379, 0]
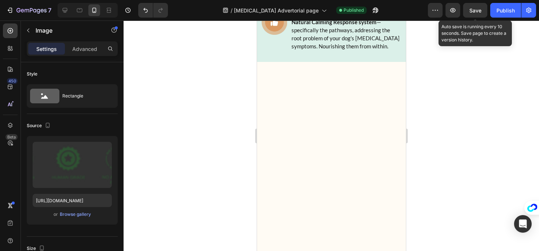
drag, startPoint x: 467, startPoint y: 11, endPoint x: 415, endPoint y: 66, distance: 76.0
click at [467, 11] on button "Save" at bounding box center [475, 10] width 24 height 15
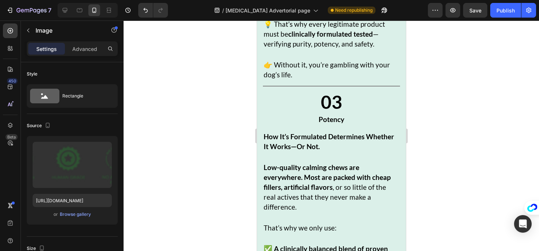
scroll to position [7418, 0]
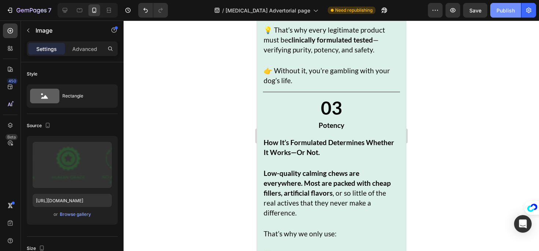
click at [496, 13] on button "Publish" at bounding box center [505, 10] width 31 height 15
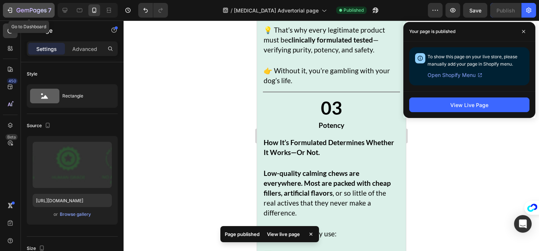
click at [23, 8] on icon "button" at bounding box center [31, 11] width 30 height 6
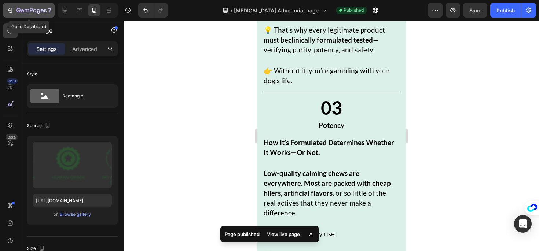
click at [18, 9] on icon "button" at bounding box center [31, 11] width 30 height 6
